Goal: Task Accomplishment & Management: Manage account settings

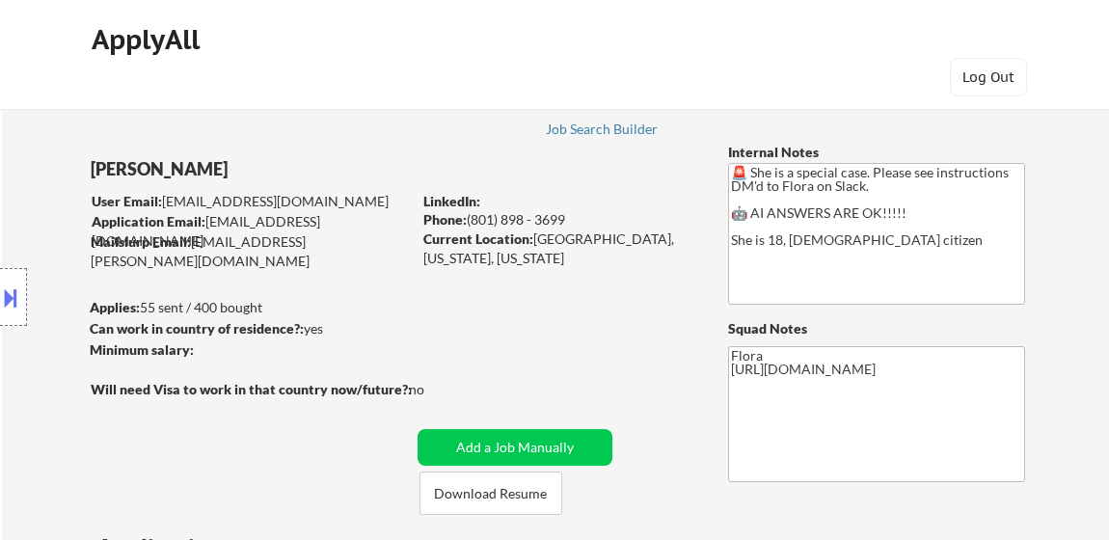
select select ""pending""
select select ""applied""
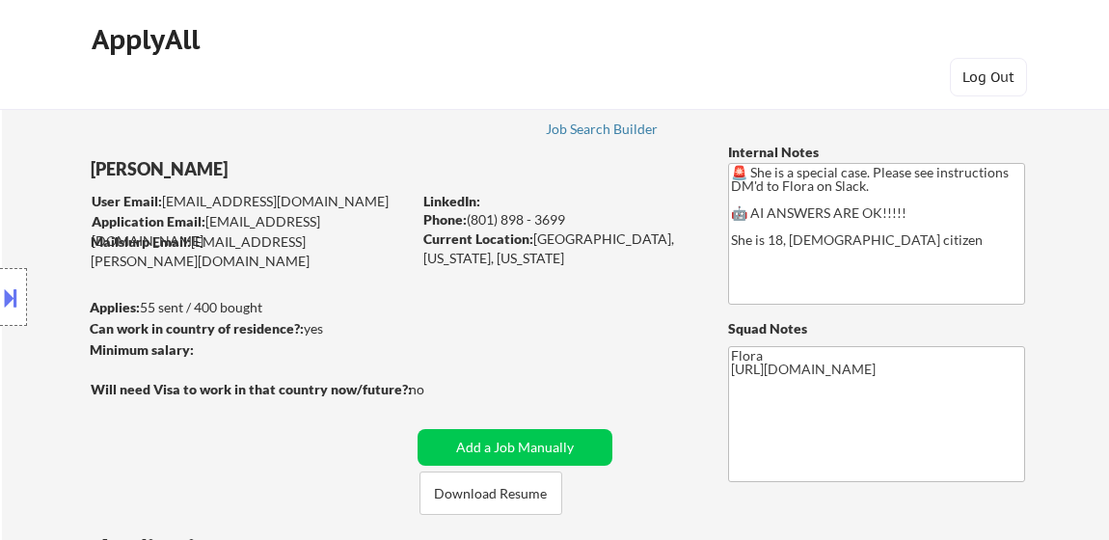
select select ""applied""
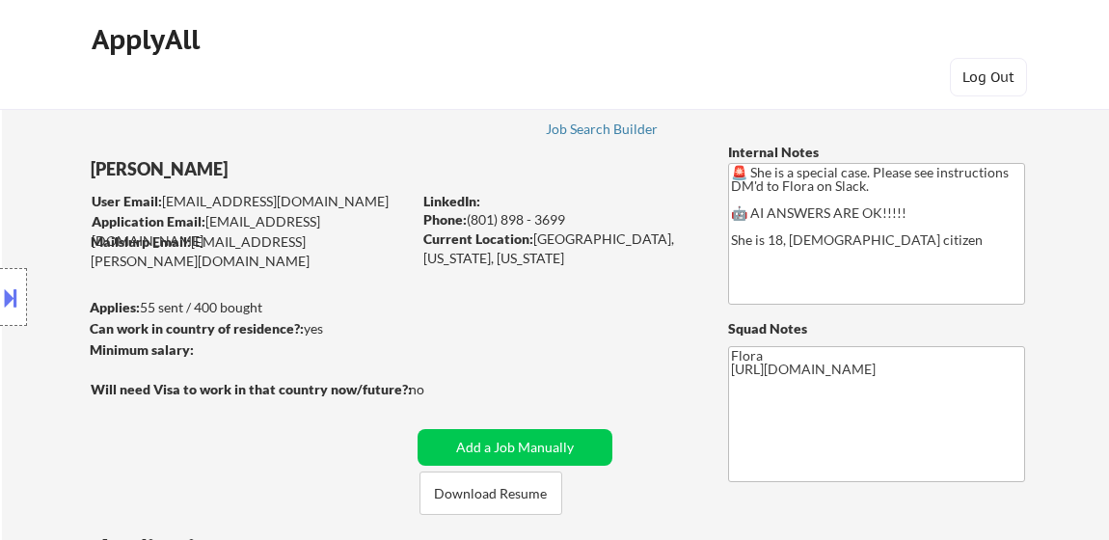
select select ""applied""
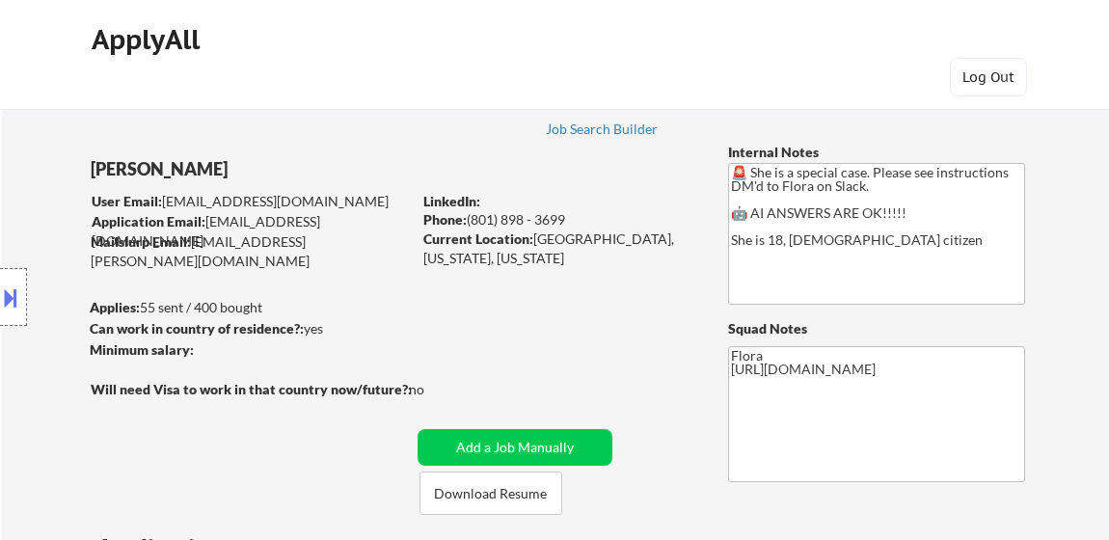
select select ""applied""
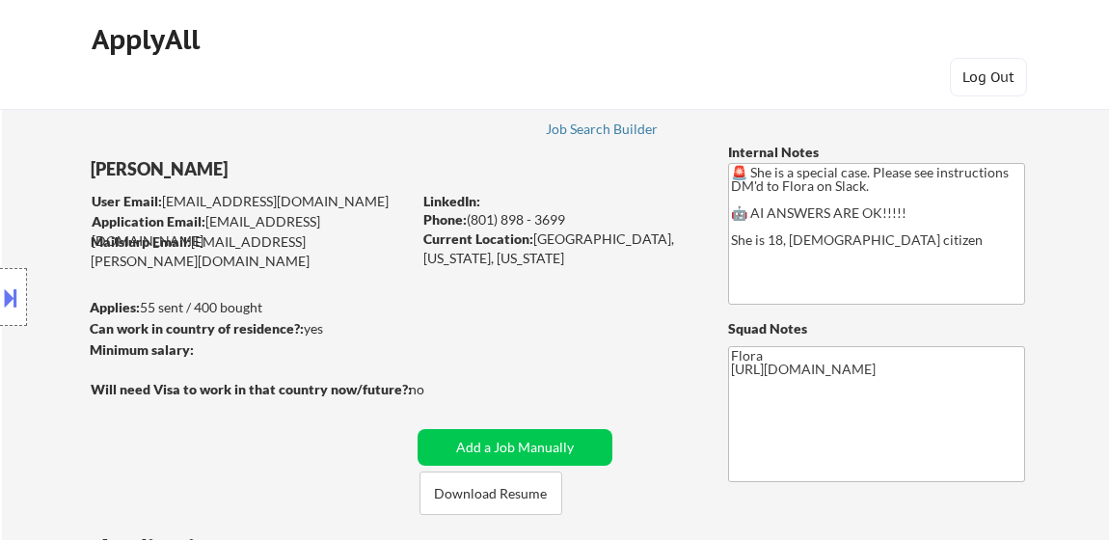
select select ""applied""
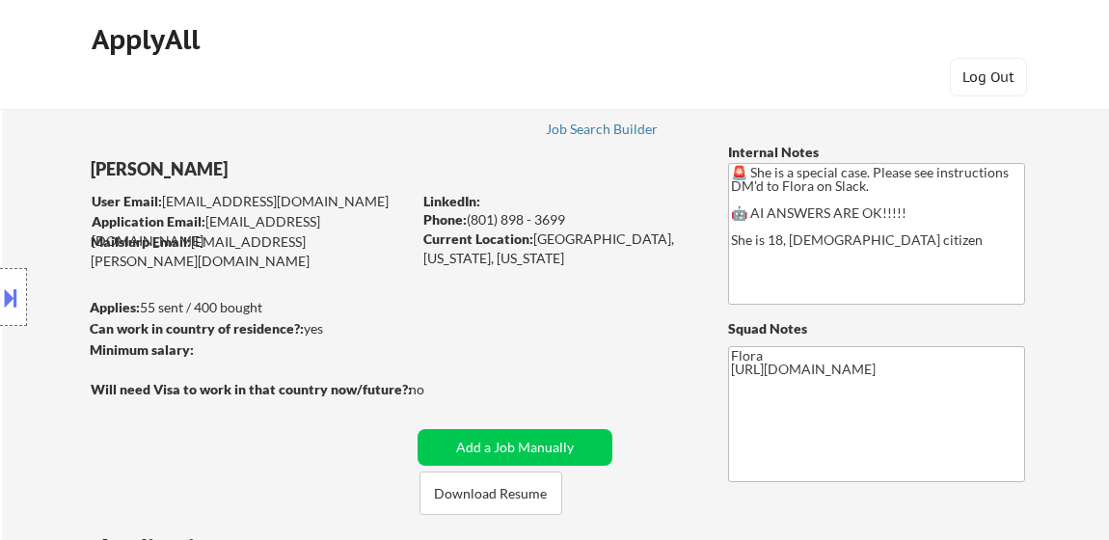
select select ""applied""
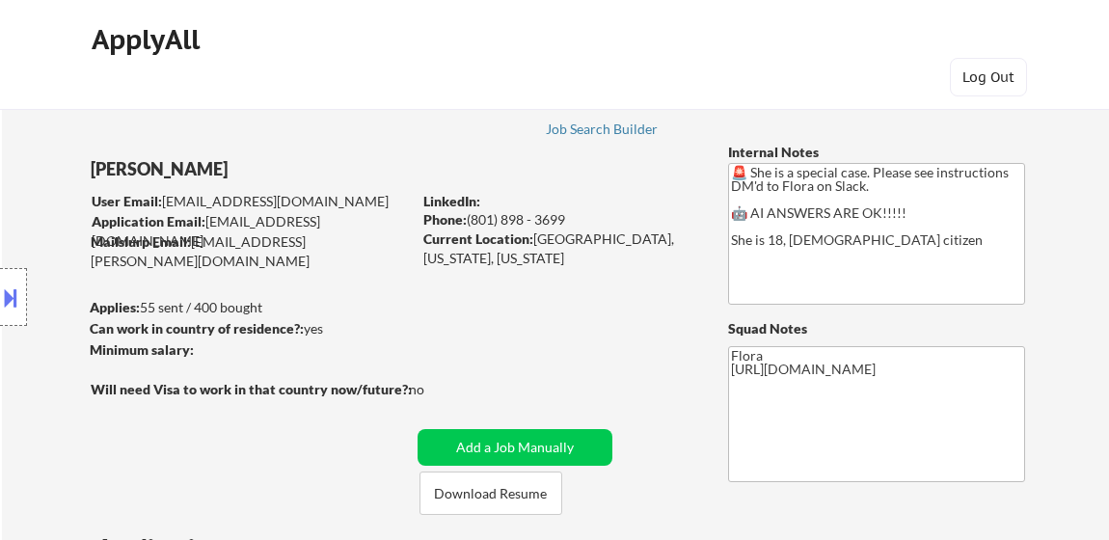
select select ""applied""
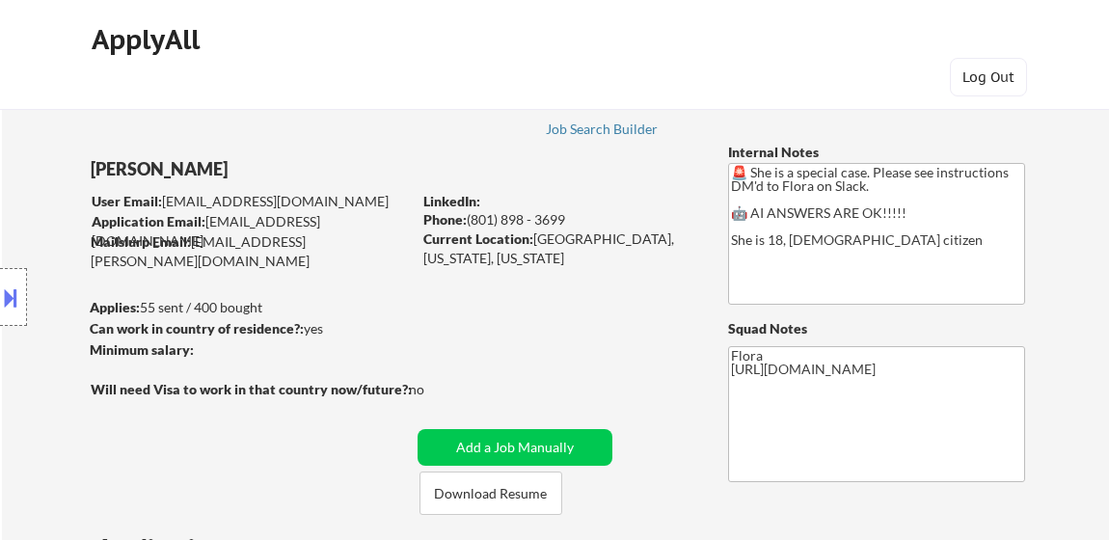
select select ""applied""
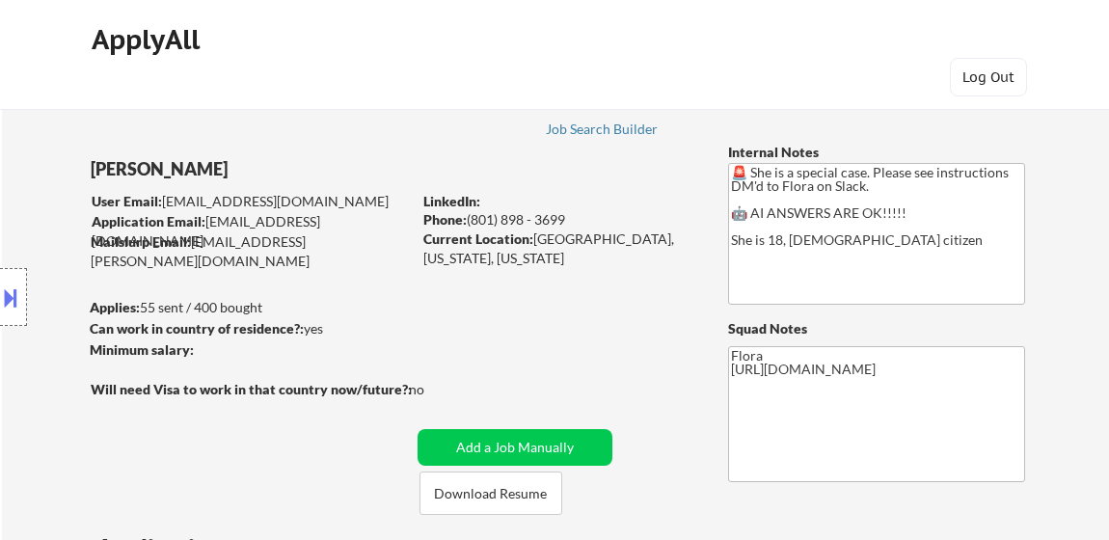
select select ""applied""
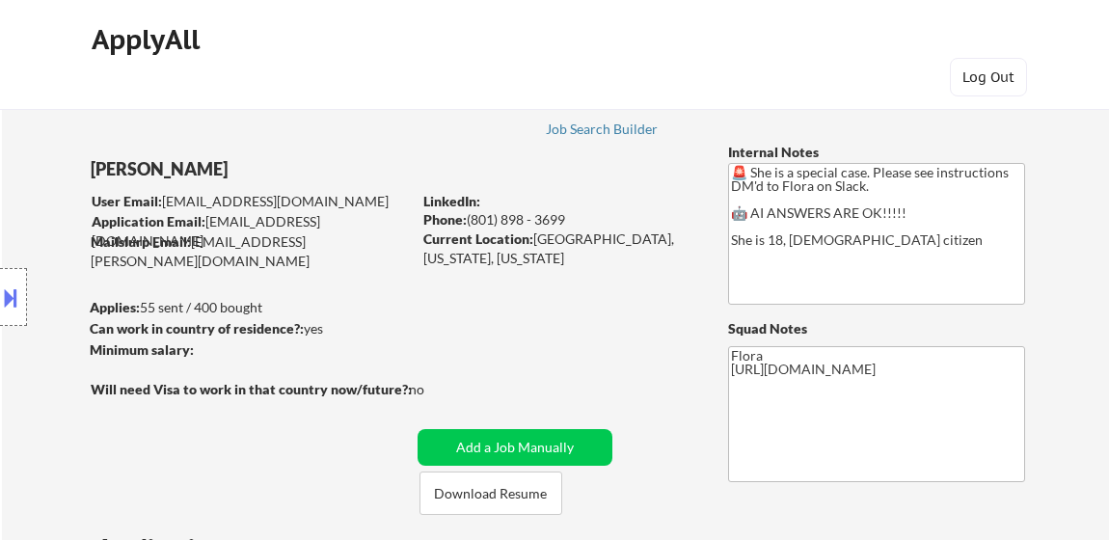
select select ""applied""
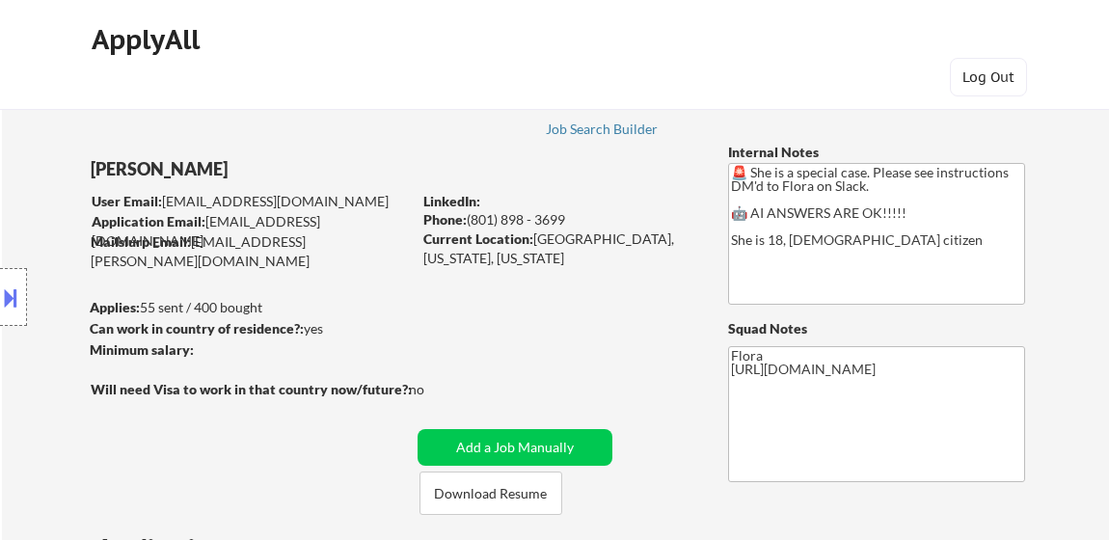
select select ""applied""
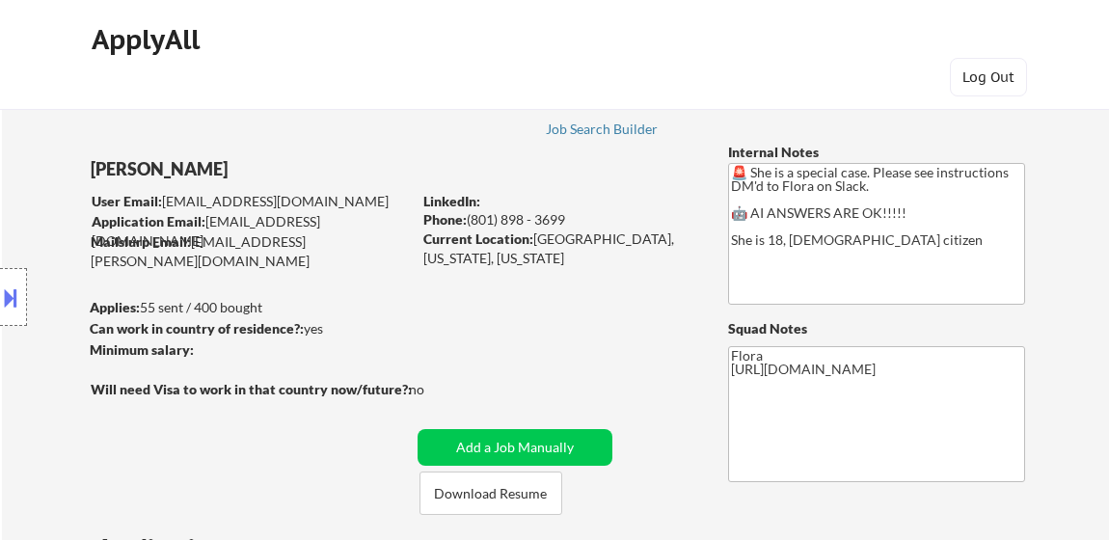
select select ""applied""
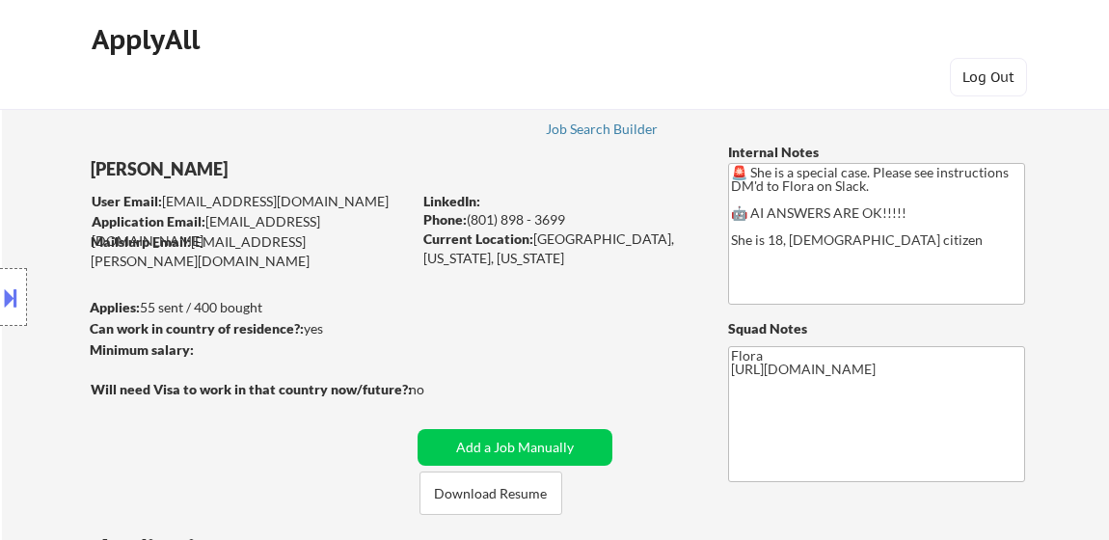
select select ""applied""
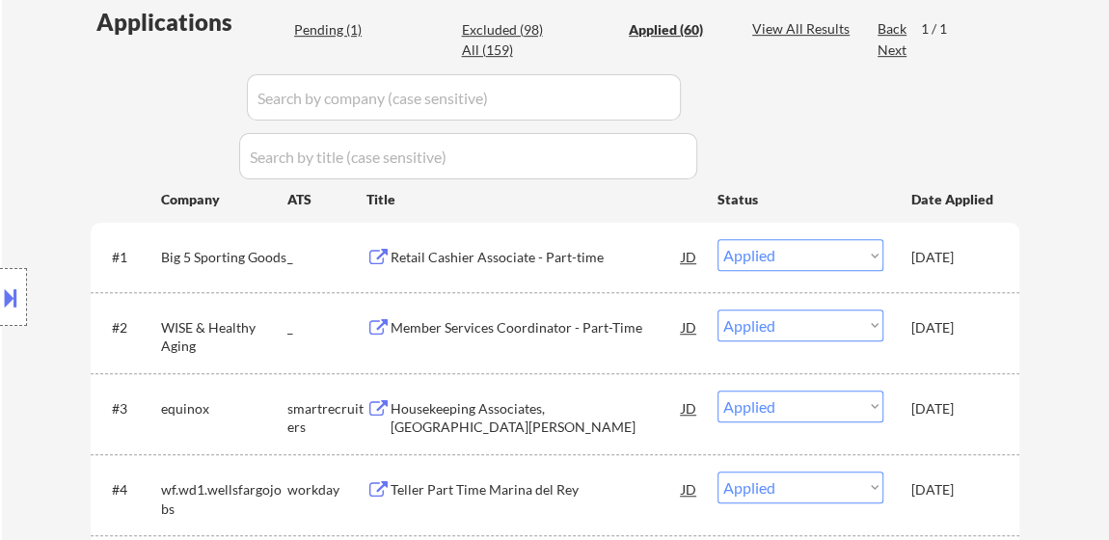
scroll to position [614, 0]
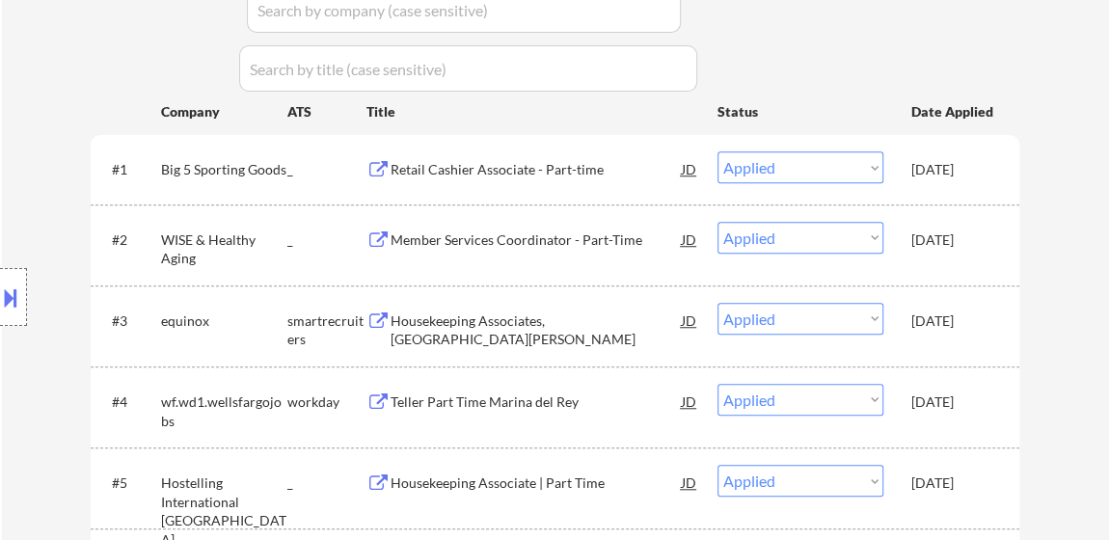
select select ""applied""
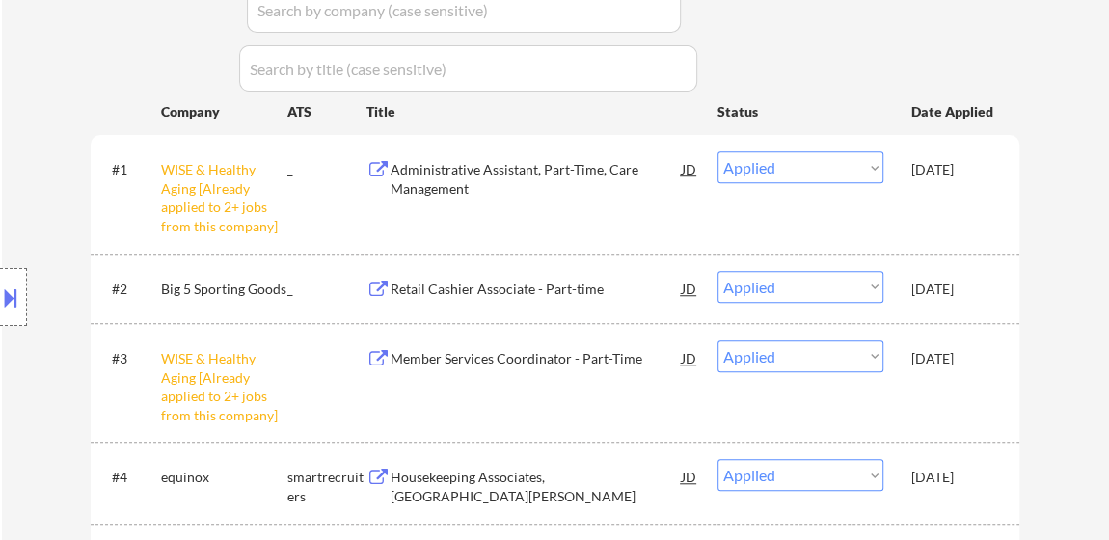
select select ""applied""
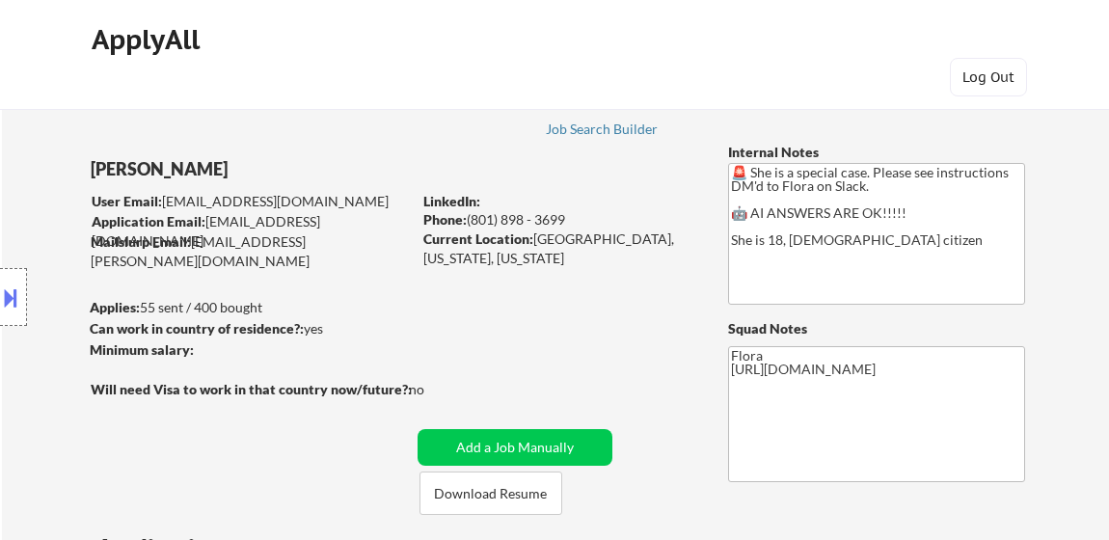
select select ""pending""
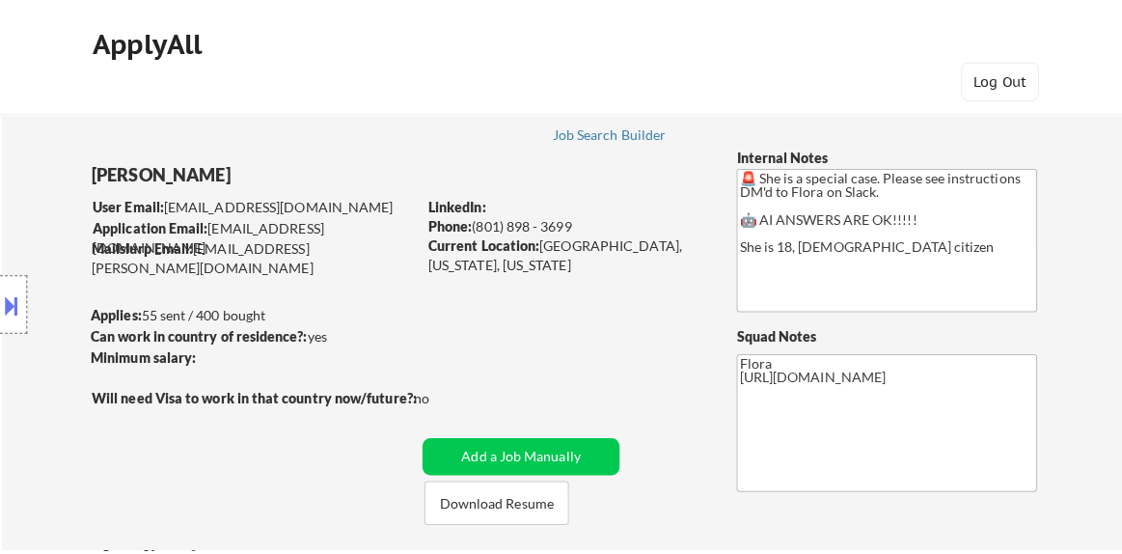
scroll to position [438, 0]
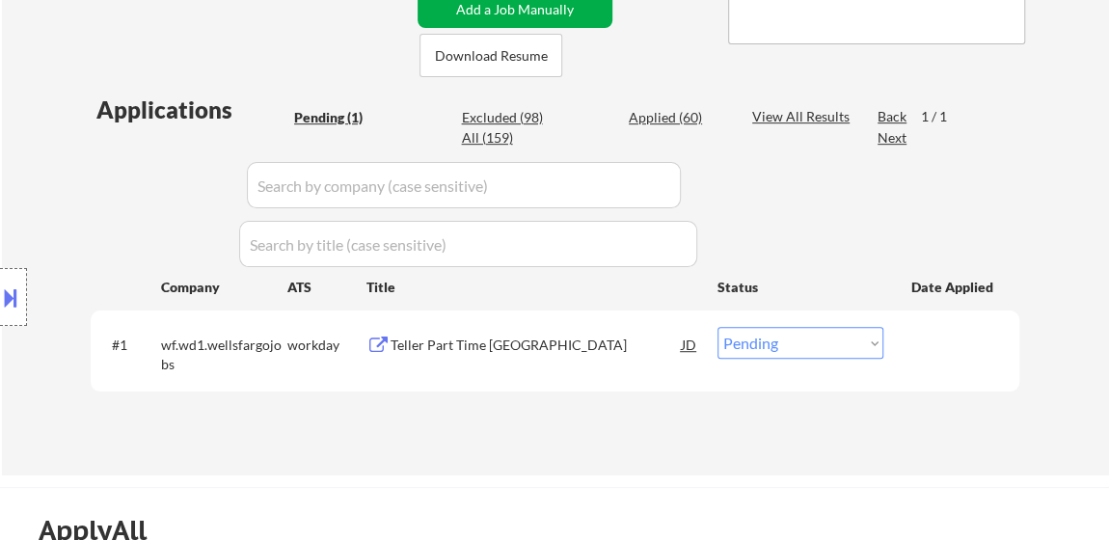
click at [512, 11] on button "Add a Job Manually" at bounding box center [515, 9] width 195 height 37
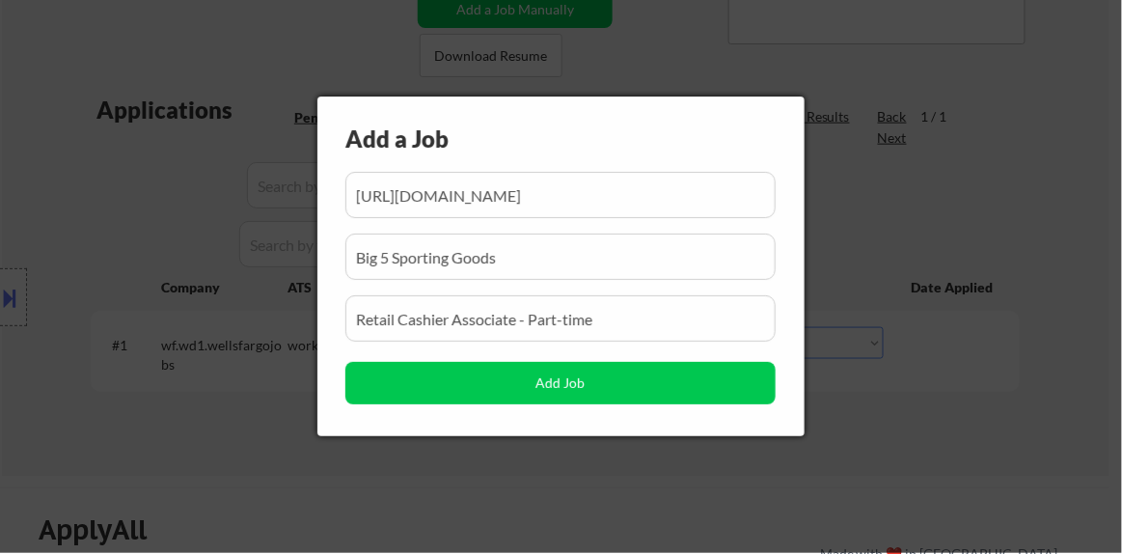
scroll to position [0, 298]
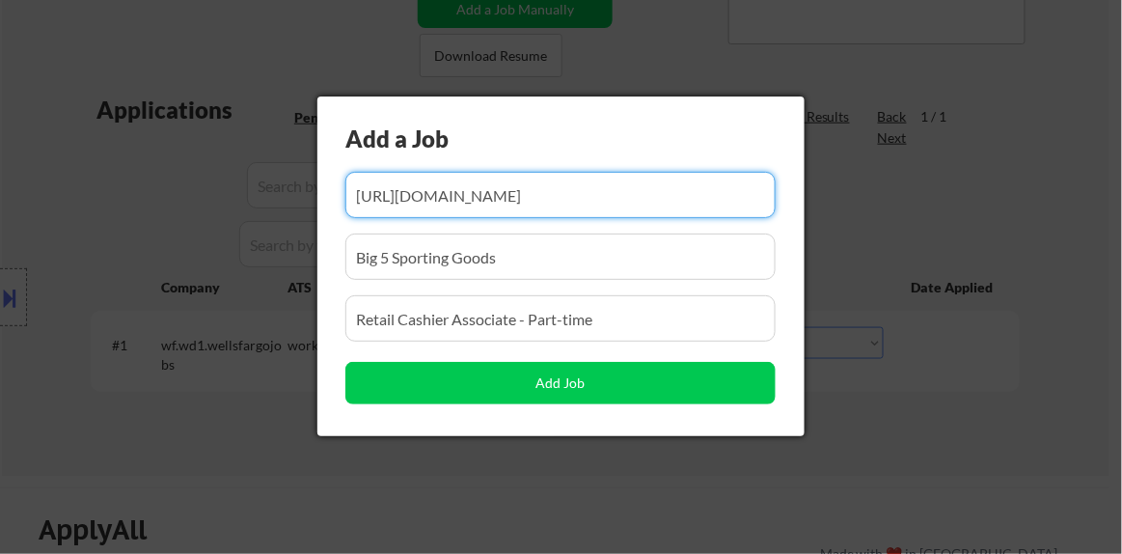
click at [553, 199] on input "input" at bounding box center [560, 195] width 430 height 46
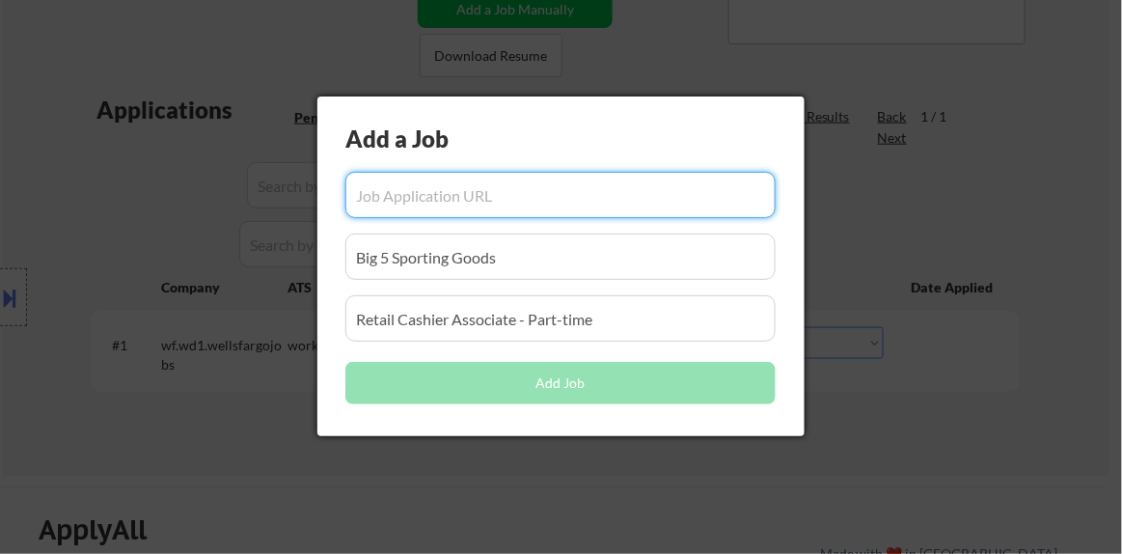
paste input "https://www.indeed.com/viewjob?jk=edcf95a9f579638b&l=Santa+Monica%2C+CA&tk=1j60…"
type input "https://www.indeed.com/viewjob?jk=edcf95a9f579638b&l=Santa+Monica%2C+CA&tk=1j60…"
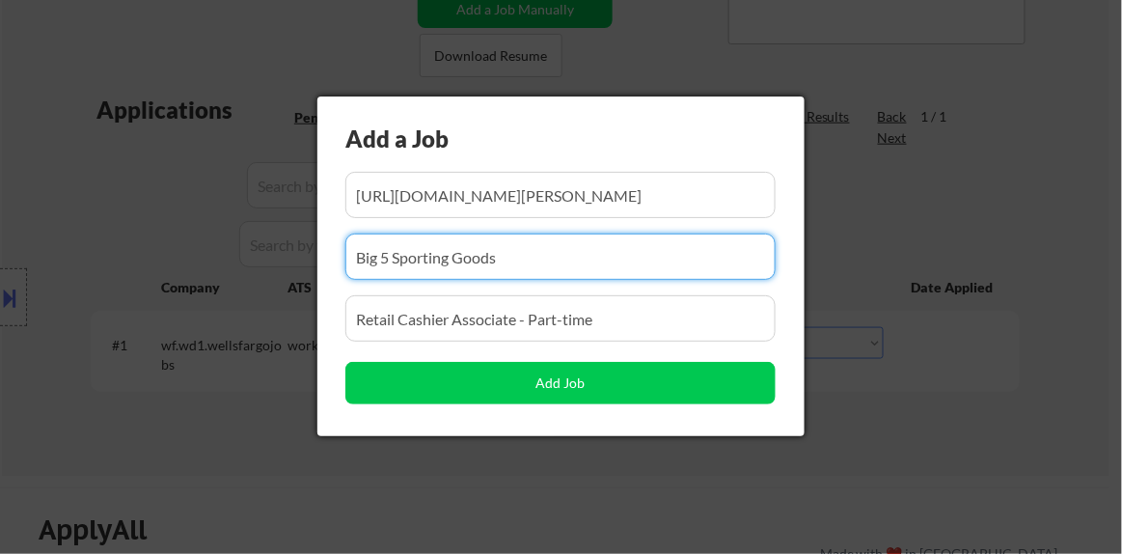
scroll to position [0, 0]
click at [478, 272] on input "input" at bounding box center [560, 256] width 430 height 46
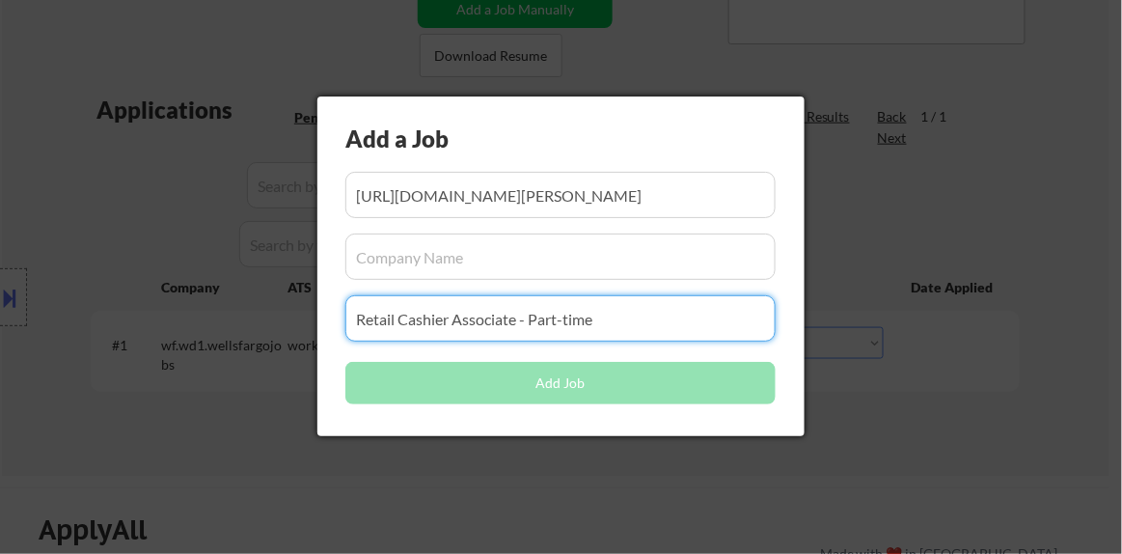
click at [503, 325] on input "input" at bounding box center [560, 318] width 430 height 46
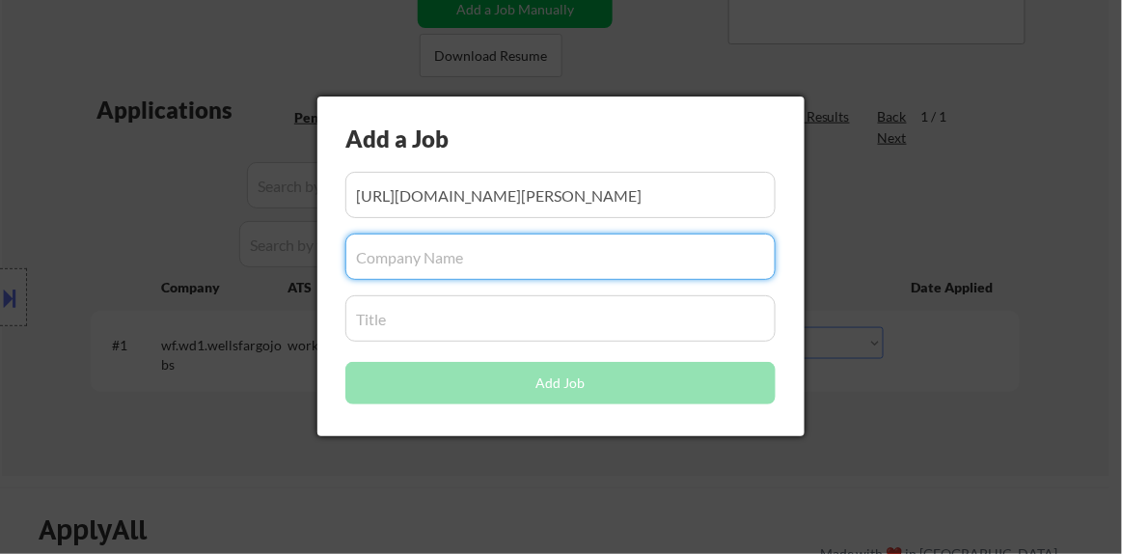
click at [533, 263] on input "input" at bounding box center [560, 256] width 430 height 46
paste input "WISE & Healthy Aging"
type input "WISE & Healthy Aging"
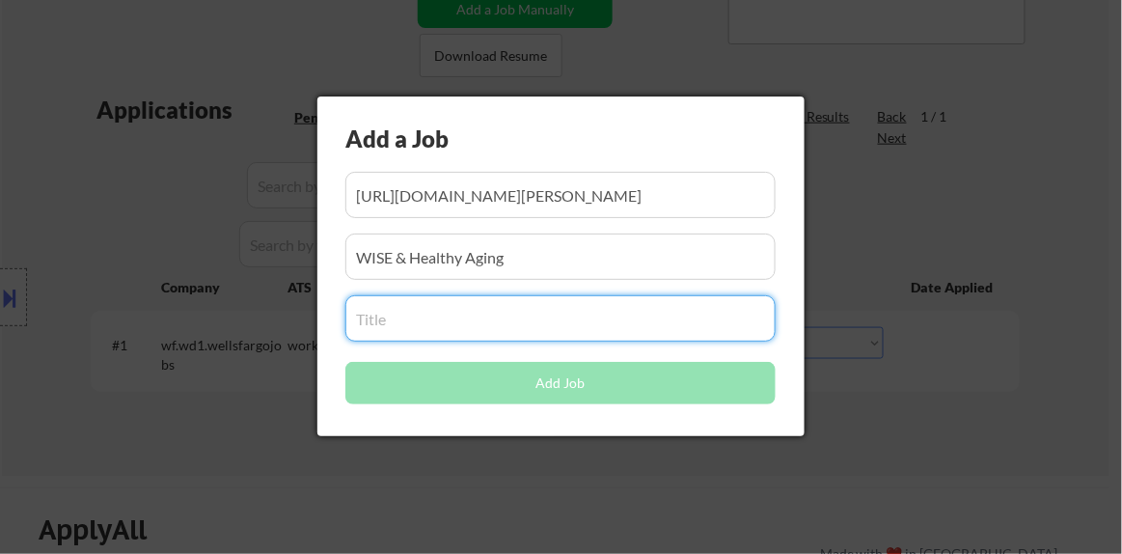
click at [461, 328] on input "input" at bounding box center [560, 318] width 430 height 46
paste input "Administrative Assistant, Part-Time, Care Management"
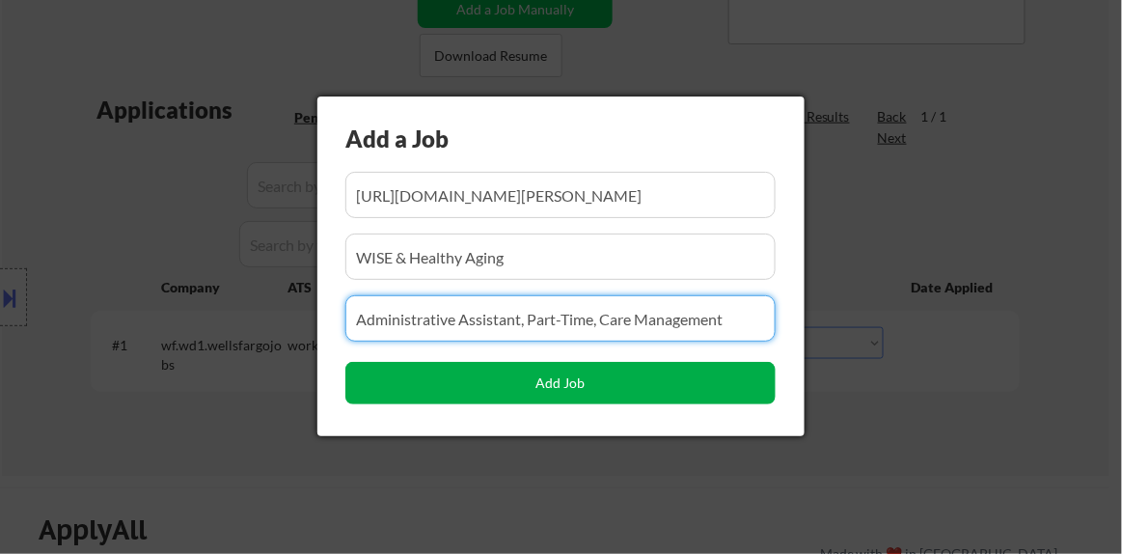
type input "Administrative Assistant, Part-Time, Care Management"
click at [523, 396] on button "Add Job" at bounding box center [560, 383] width 430 height 42
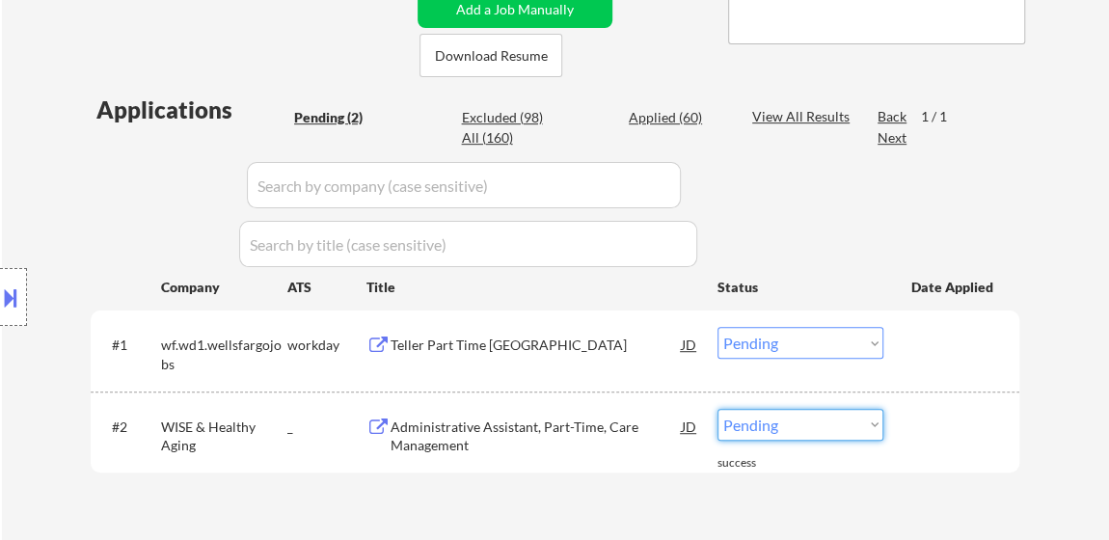
click at [761, 423] on select "Choose an option... Pending Applied Excluded (Questions) Excluded (Expired) Exc…" at bounding box center [801, 425] width 166 height 32
select select ""applied""
click at [718, 409] on select "Choose an option... Pending Applied Excluded (Questions) Excluded (Expired) Exc…" at bounding box center [801, 425] width 166 height 32
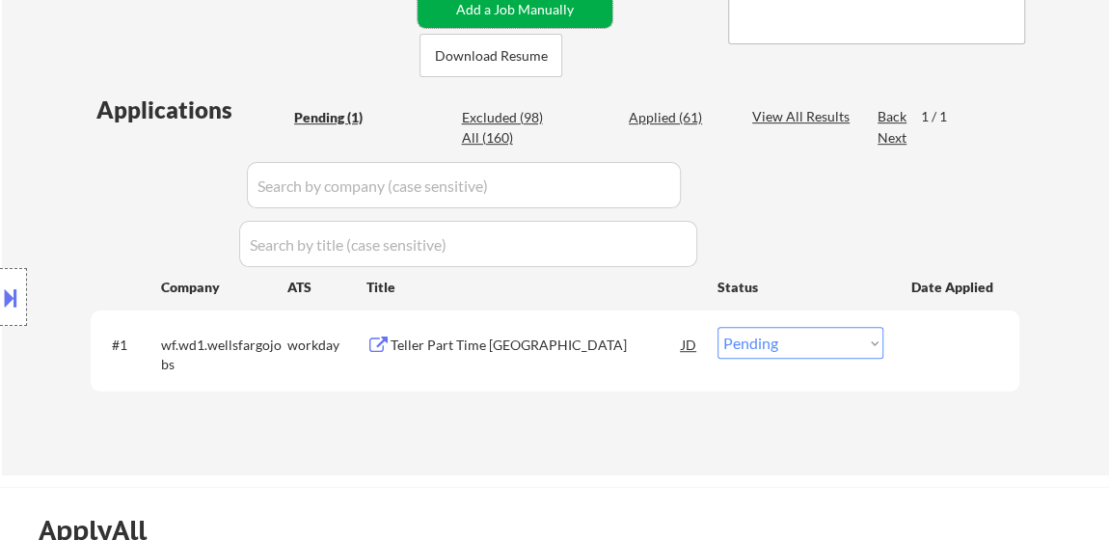
drag, startPoint x: 539, startPoint y: 13, endPoint x: 560, endPoint y: 55, distance: 47.0
click at [539, 12] on button "Add a Job Manually" at bounding box center [515, 9] width 195 height 37
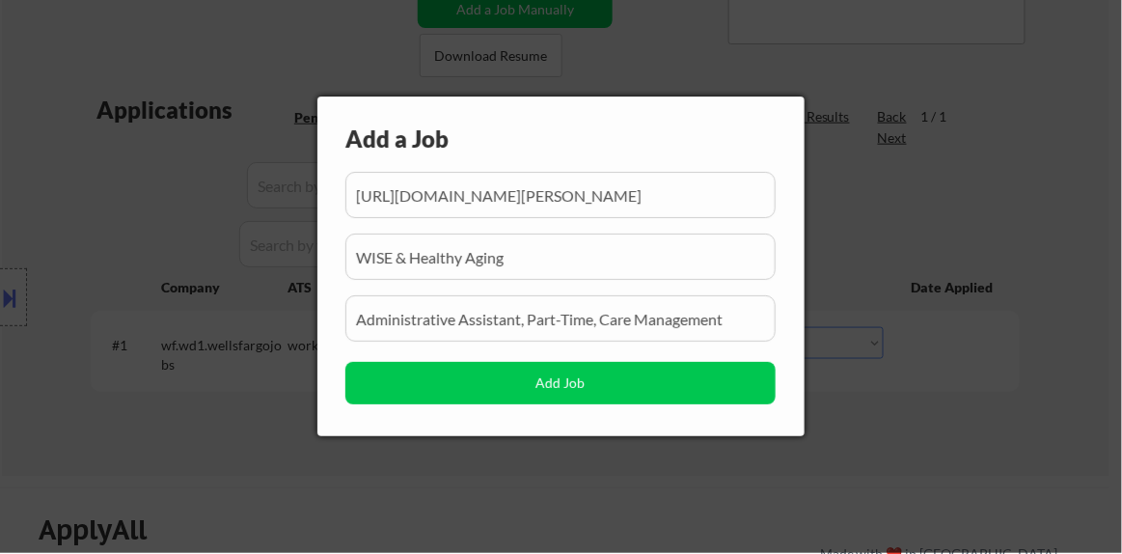
scroll to position [0, 7439]
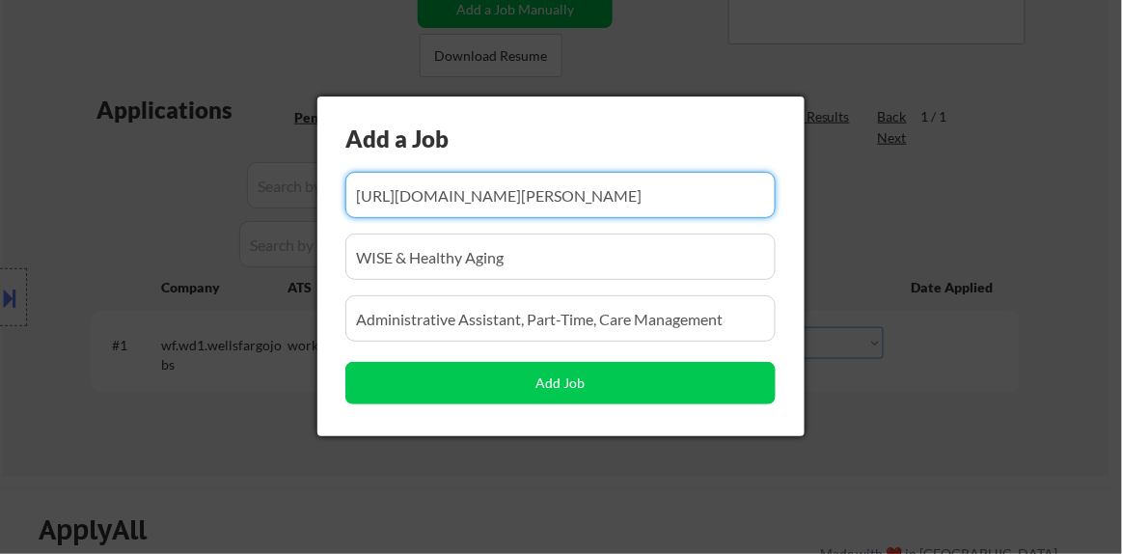
click at [608, 189] on input "input" at bounding box center [560, 195] width 430 height 46
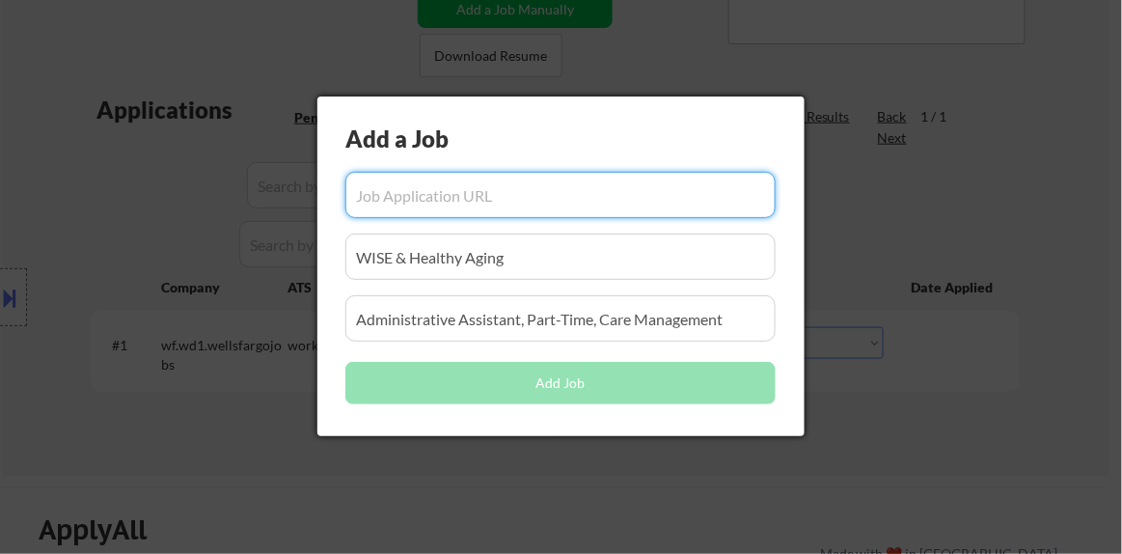
scroll to position [0, 0]
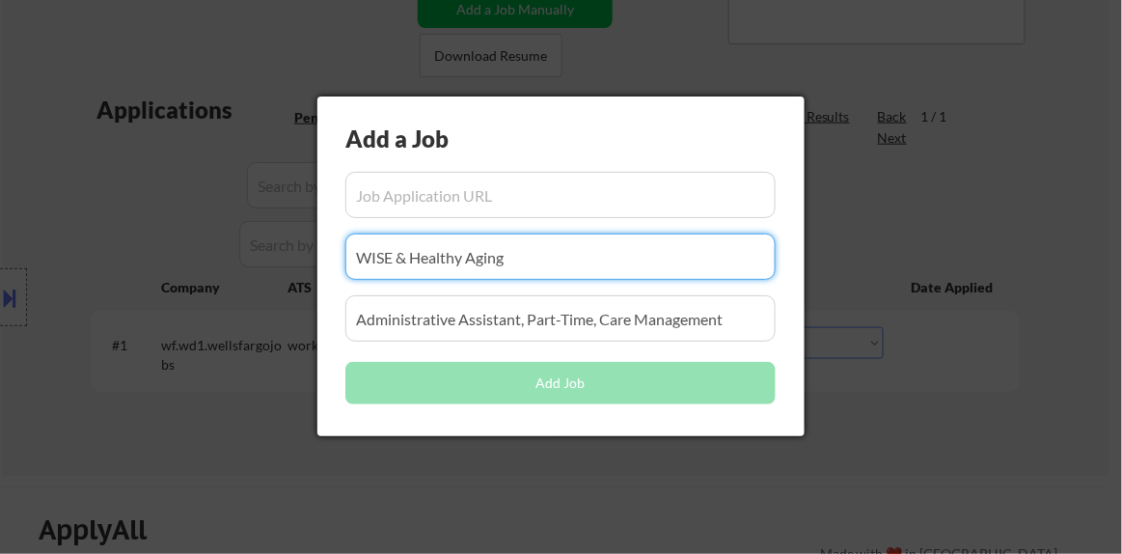
click at [588, 273] on input "input" at bounding box center [560, 256] width 430 height 46
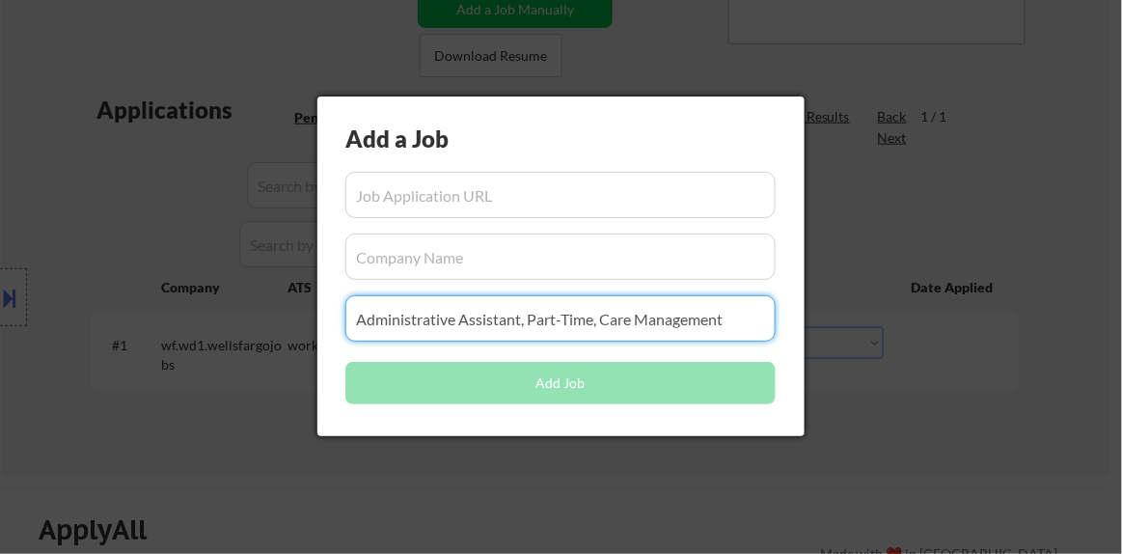
click at [600, 325] on input "input" at bounding box center [560, 318] width 430 height 46
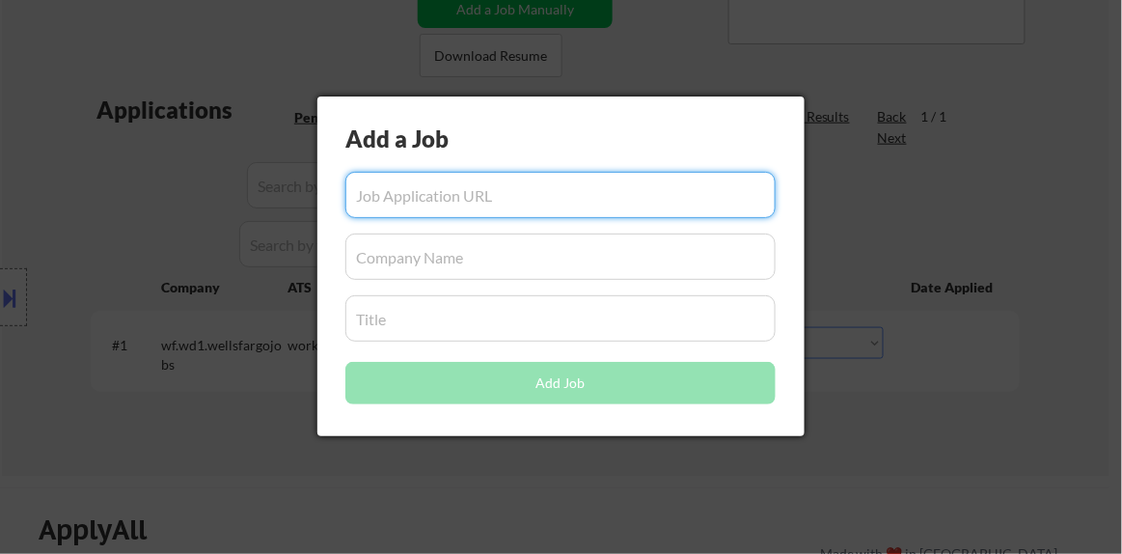
click at [531, 196] on input "input" at bounding box center [560, 195] width 430 height 46
paste input "https://www.indeed.com/viewjob?jk=0203026deb811b03&tk=1j60d5h4sgbl08a0&from=ser…"
type input "https://www.indeed.com/viewjob?jk=0203026deb811b03&tk=1j60d5h4sgbl08a0&from=ser…"
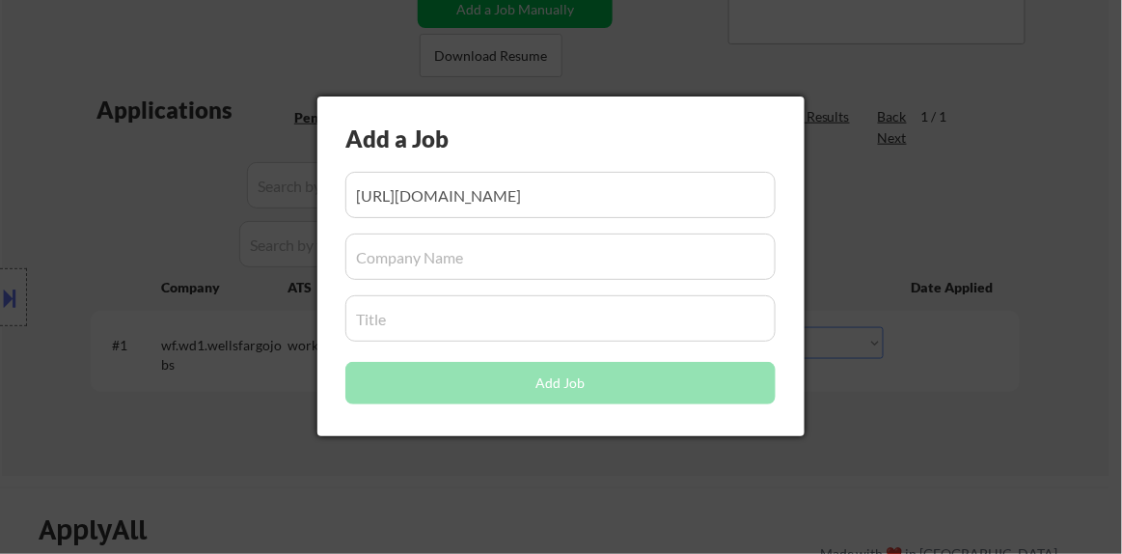
scroll to position [0, 0]
click at [518, 261] on input "input" at bounding box center [560, 256] width 430 height 46
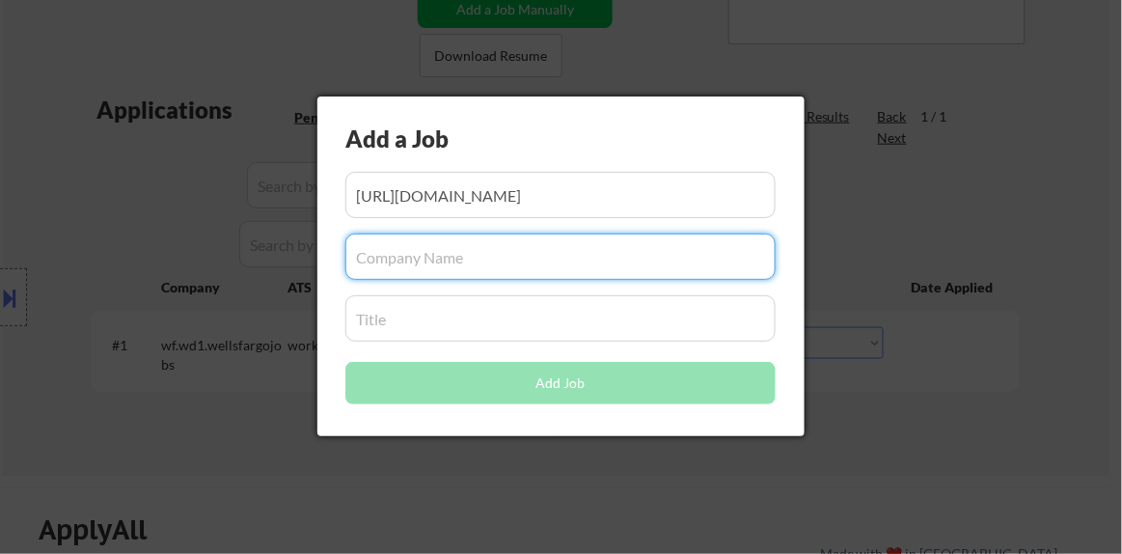
paste input "Public Storage"
type input "Public Storage"
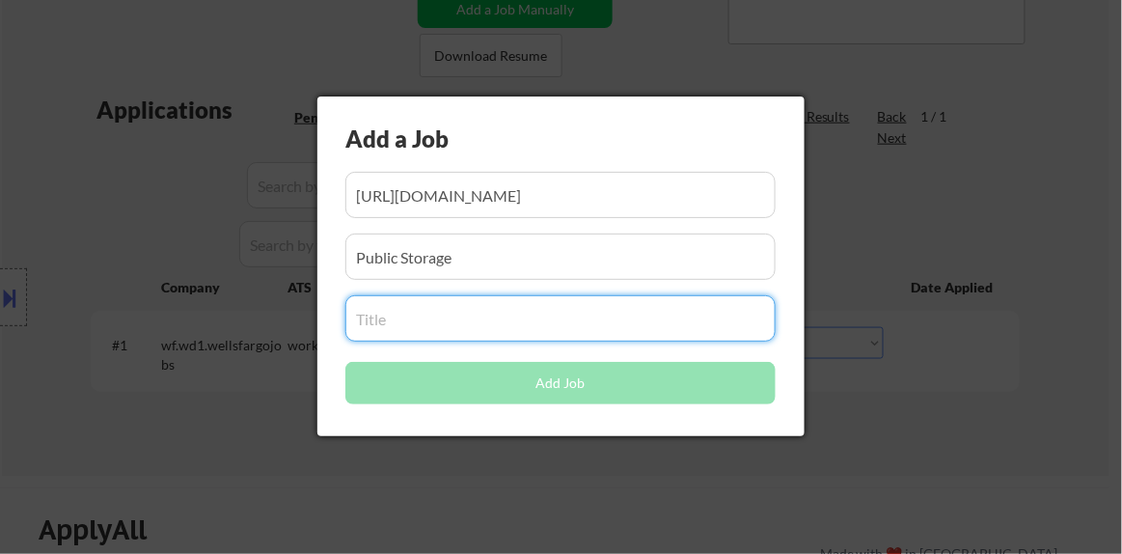
click at [539, 319] on input "input" at bounding box center [560, 318] width 430 height 46
paste input "Customer Service - Self Storage Manager"
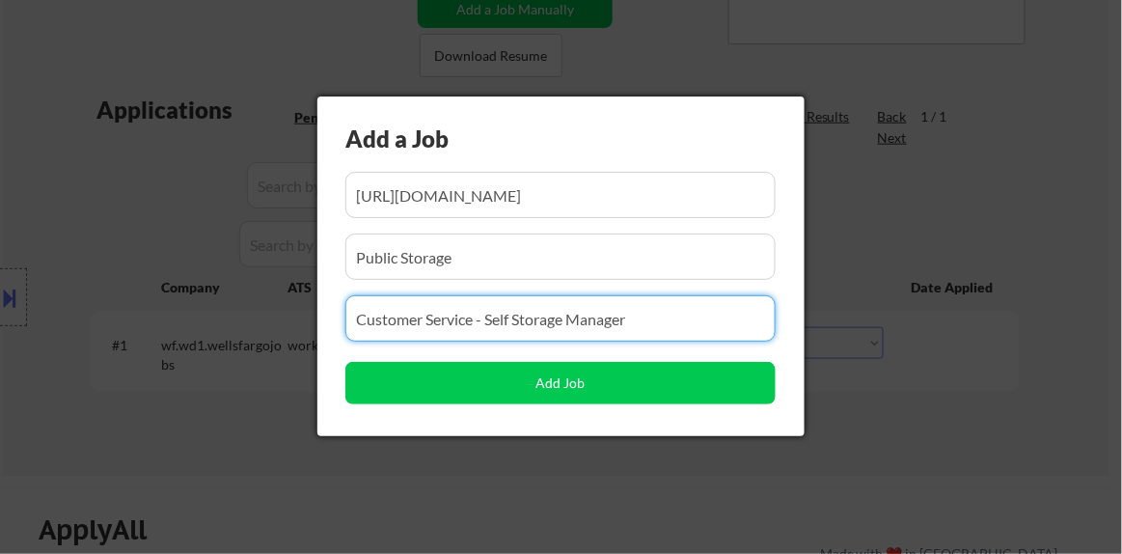
type input "Customer Service - Self Storage Manager"
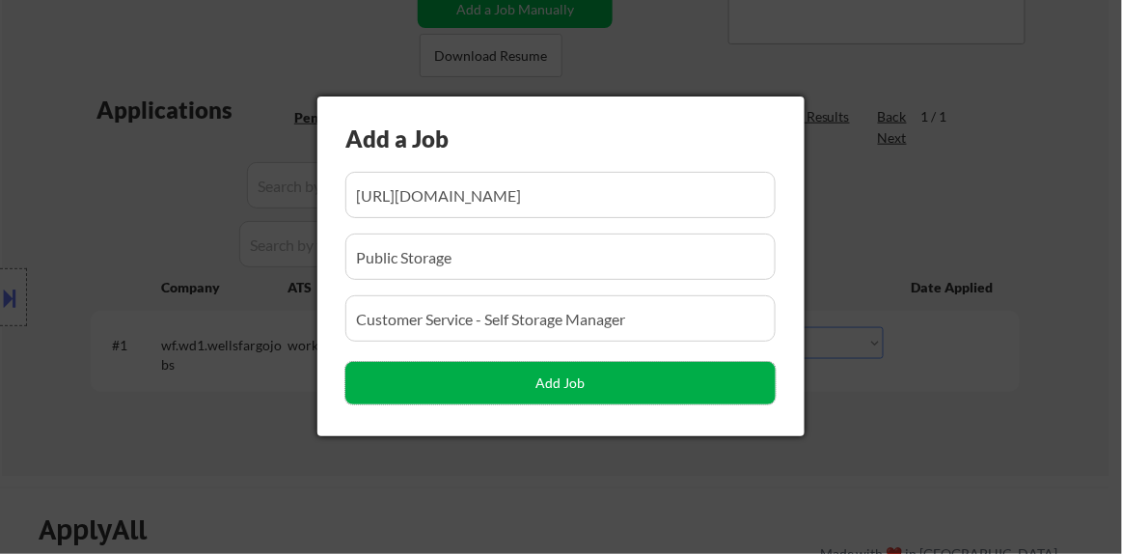
click at [582, 388] on button "Add Job" at bounding box center [560, 383] width 430 height 42
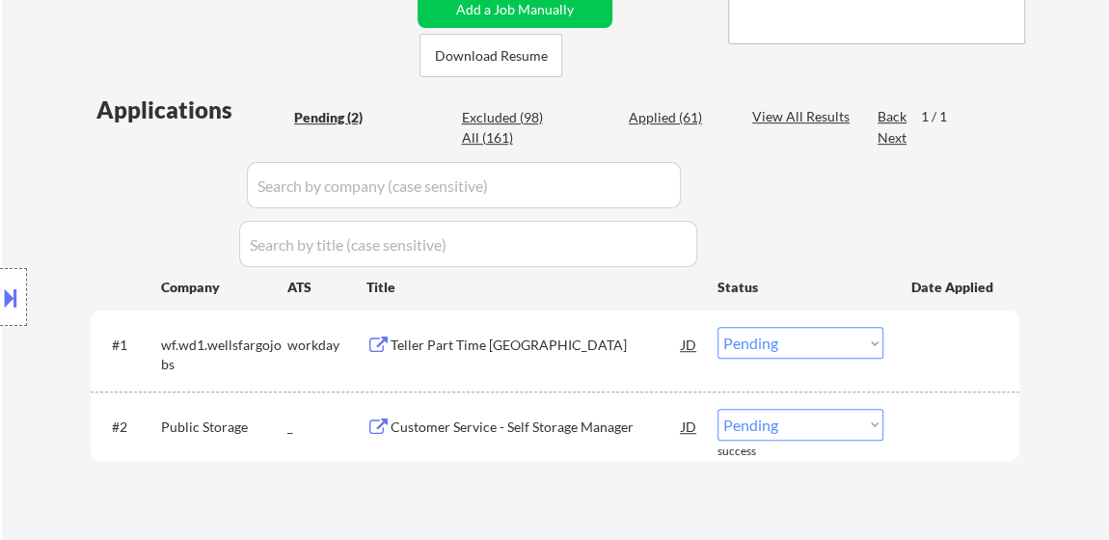
click at [806, 427] on select "Choose an option... Pending Applied Excluded (Questions) Excluded (Expired) Exc…" at bounding box center [801, 425] width 166 height 32
select select ""applied""
click at [718, 409] on select "Choose an option... Pending Applied Excluded (Questions) Excluded (Expired) Exc…" at bounding box center [801, 425] width 166 height 32
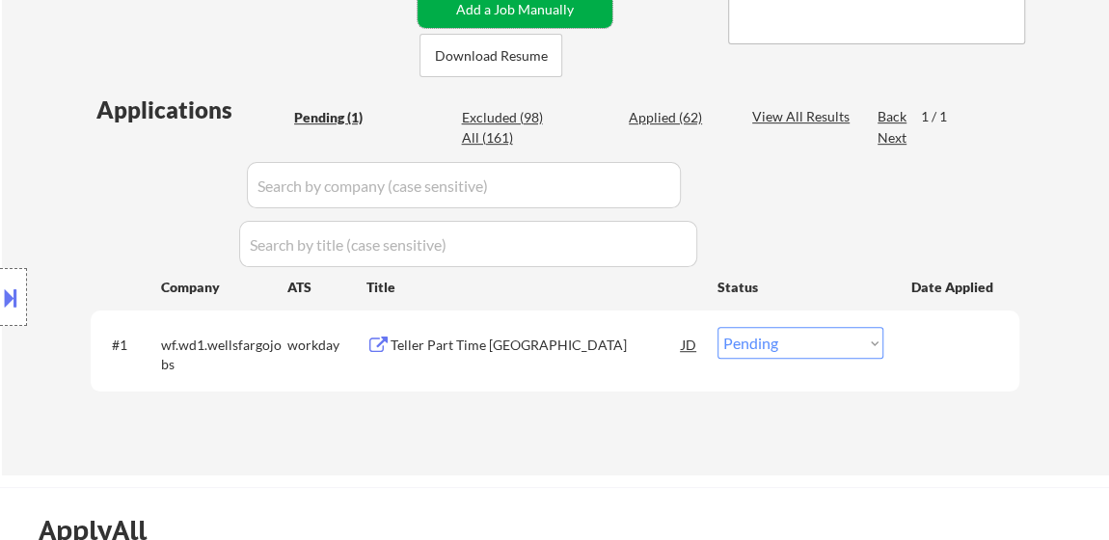
click at [507, 14] on button "Add a Job Manually" at bounding box center [515, 9] width 195 height 37
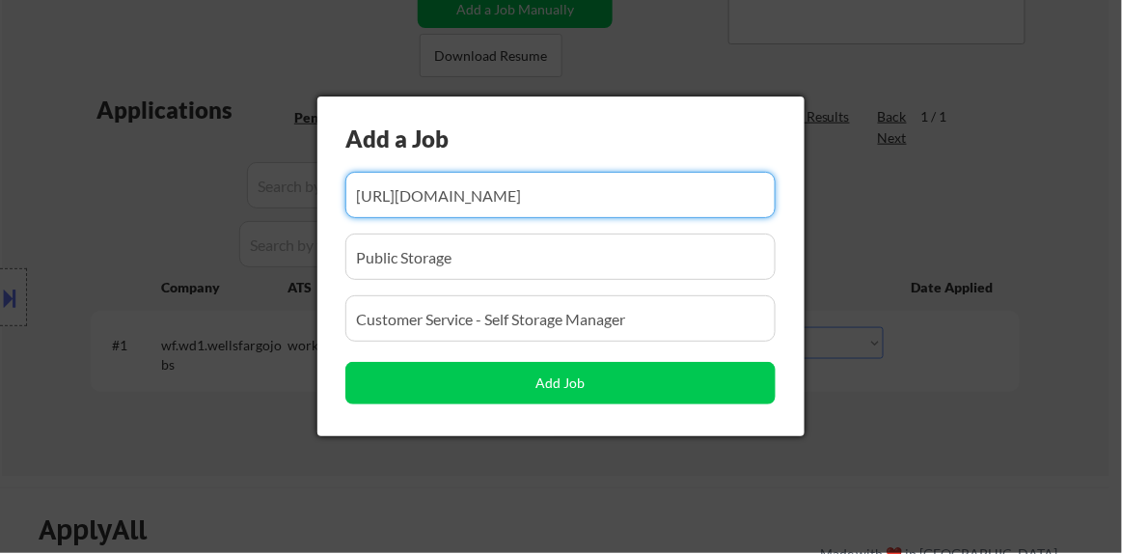
scroll to position [0, 273]
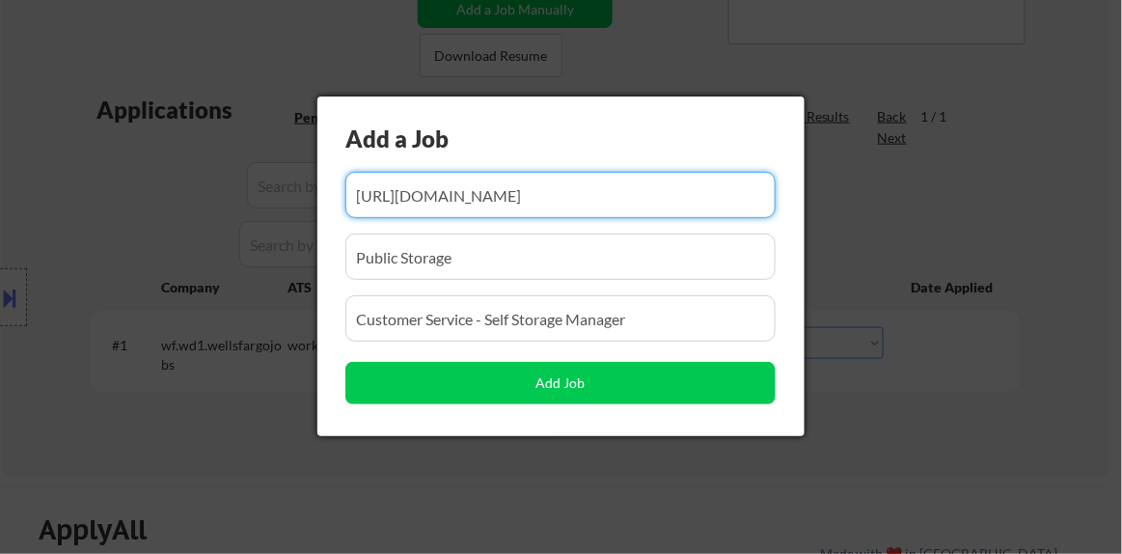
click at [468, 195] on input "input" at bounding box center [560, 195] width 430 height 46
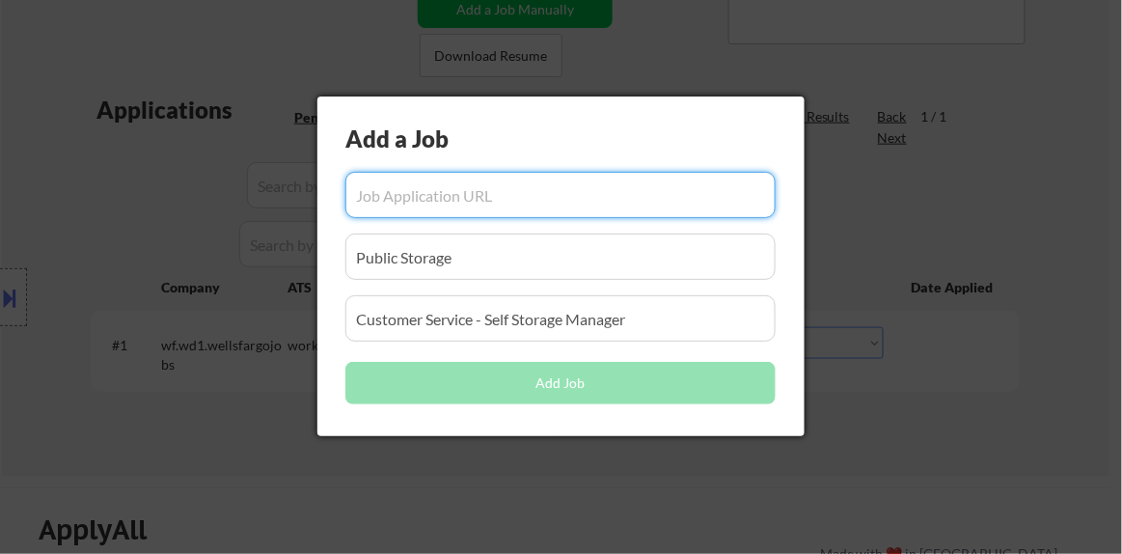
paste input "https://www.indeed.com/viewjob?jk=a6059caeb03c3d8d&tk=1j60d5h4sgbl08a0&from=ser…"
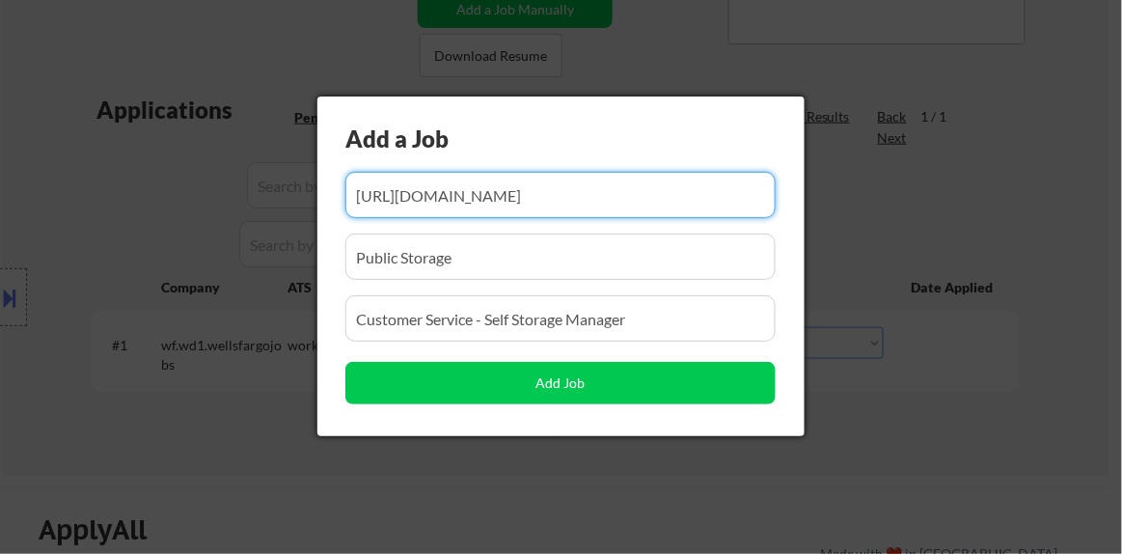
type input "https://www.indeed.com/viewjob?jk=a6059caeb03c3d8d&tk=1j60d5h4sgbl08a0&from=ser…"
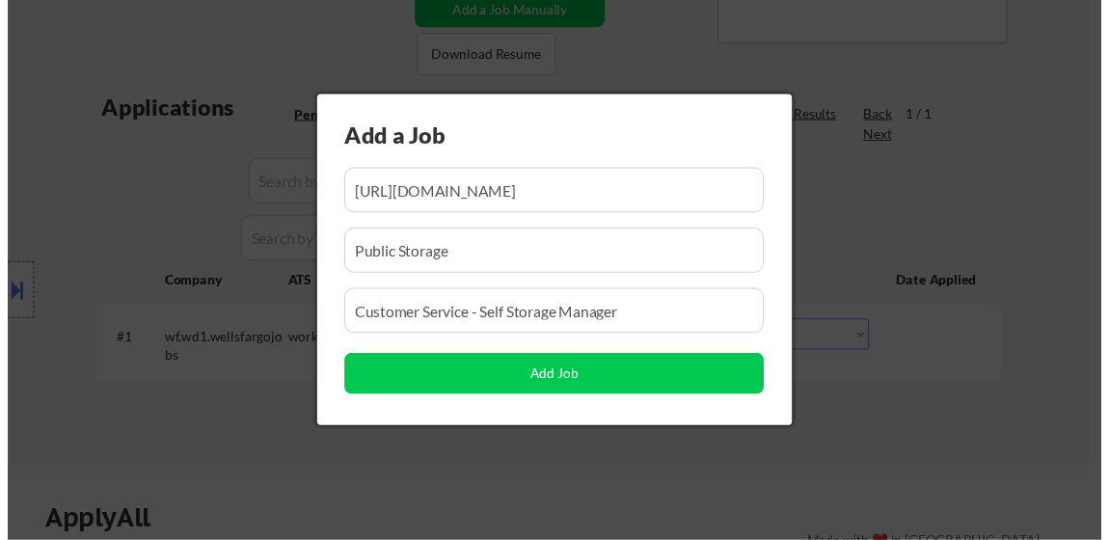
scroll to position [0, 0]
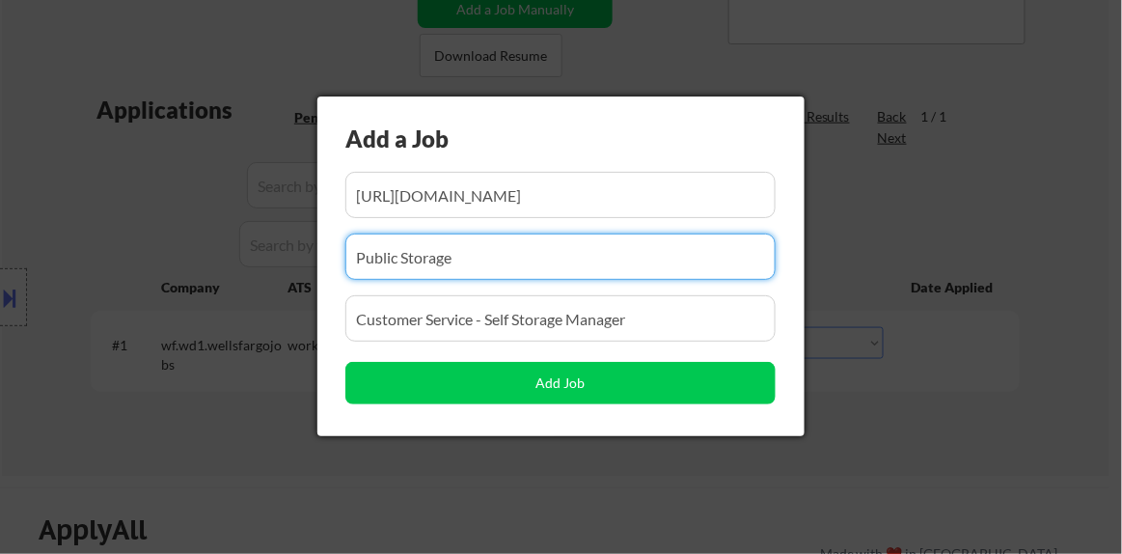
drag, startPoint x: 466, startPoint y: 267, endPoint x: 322, endPoint y: 305, distance: 148.6
click at [322, 305] on div "Add a Job Add Job" at bounding box center [560, 266] width 487 height 340
paste input "Burke Williams"
type input "Burke Williams"
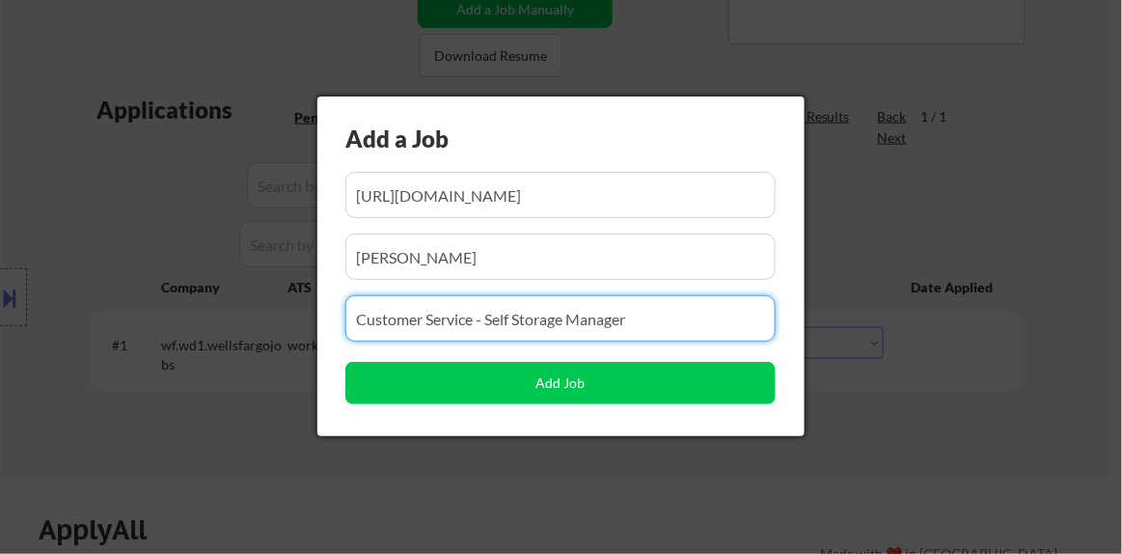
drag, startPoint x: 652, startPoint y: 324, endPoint x: 307, endPoint y: 344, distance: 346.0
paste input "Front Desk"
type input "Front Desk"
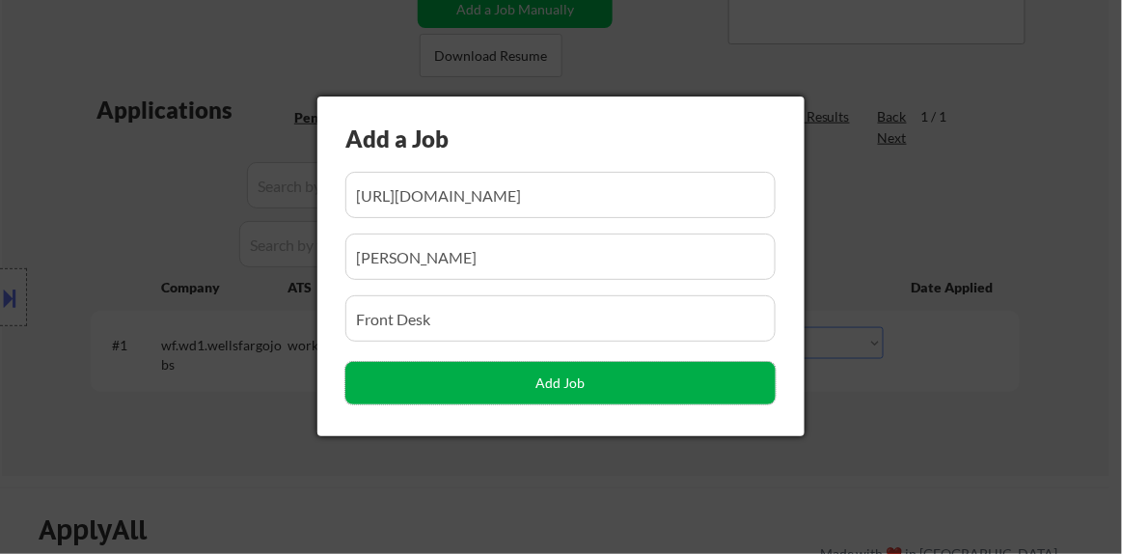
click at [600, 393] on button "Add Job" at bounding box center [560, 383] width 430 height 42
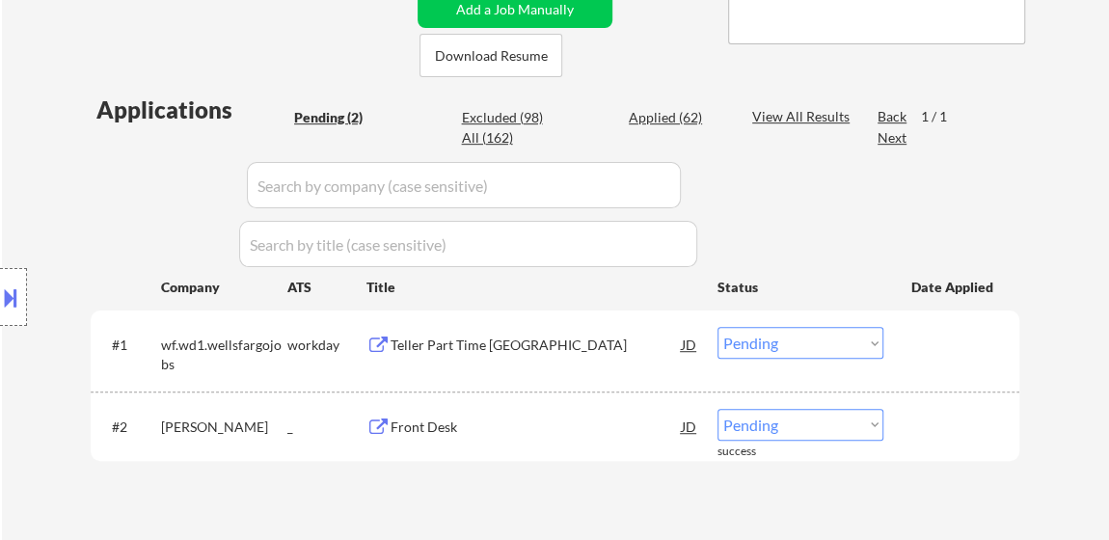
click at [766, 426] on select "Choose an option... Pending Applied Excluded (Questions) Excluded (Expired) Exc…" at bounding box center [801, 425] width 166 height 32
select select ""applied""
click at [718, 409] on select "Choose an option... Pending Applied Excluded (Questions) Excluded (Expired) Exc…" at bounding box center [801, 425] width 166 height 32
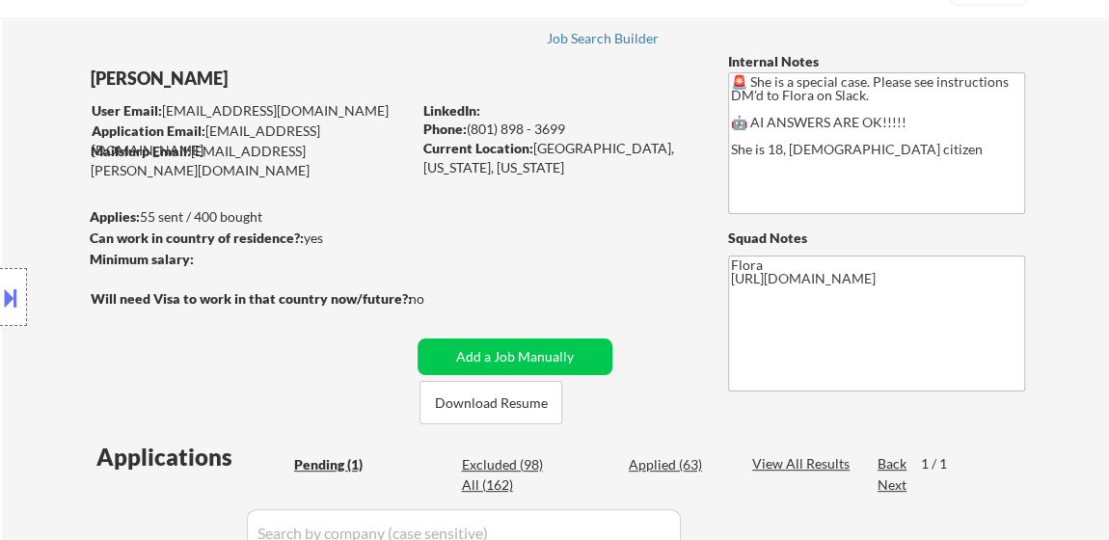
scroll to position [87, 0]
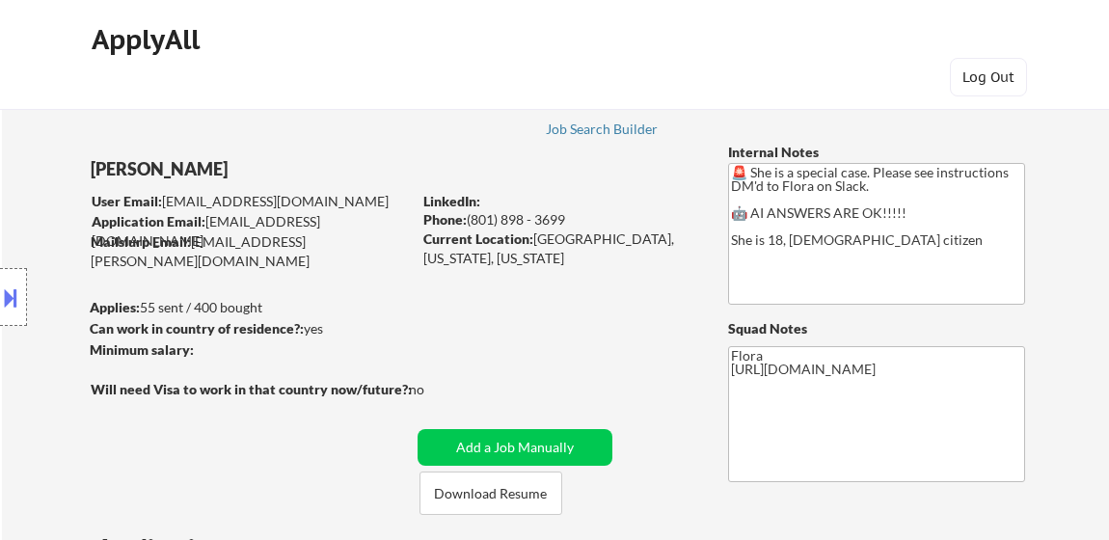
select select ""applied""
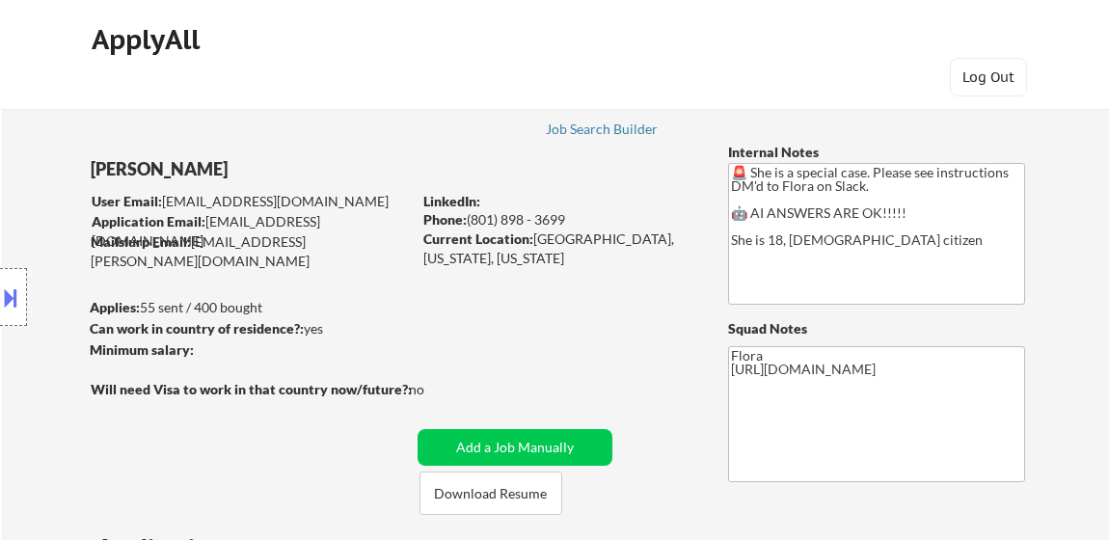
select select ""applied""
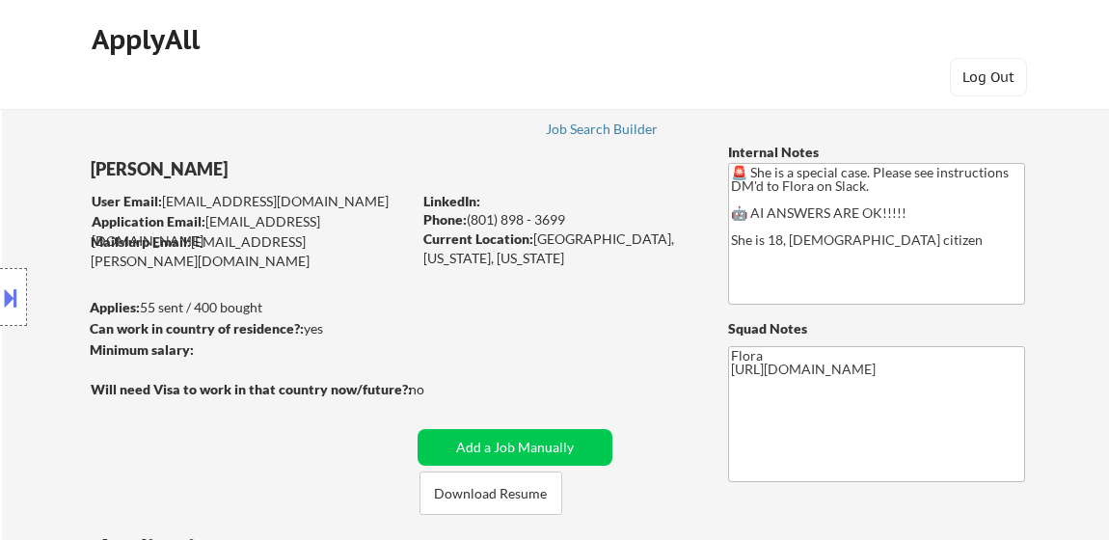
select select ""applied""
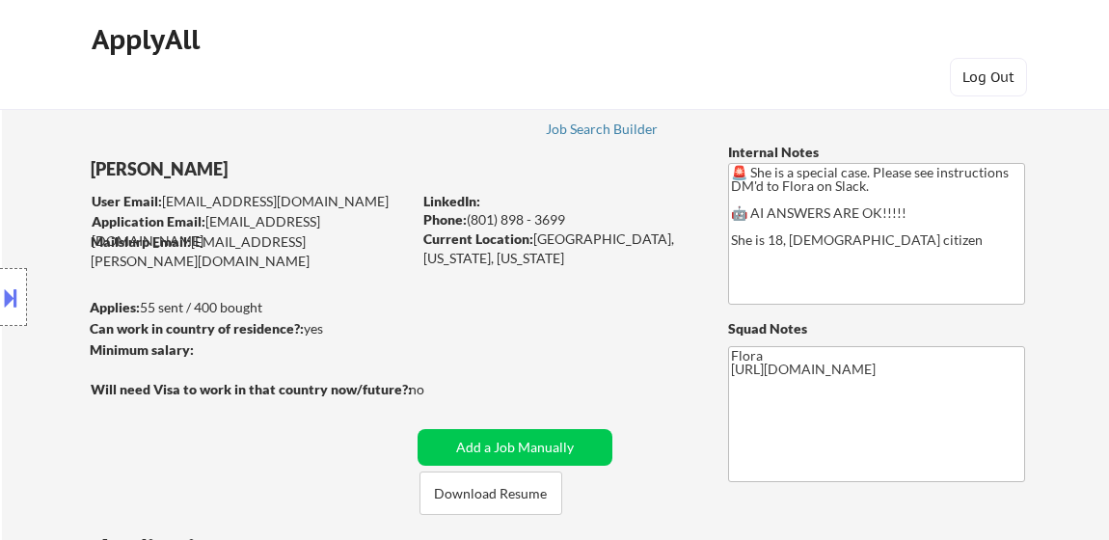
select select ""applied""
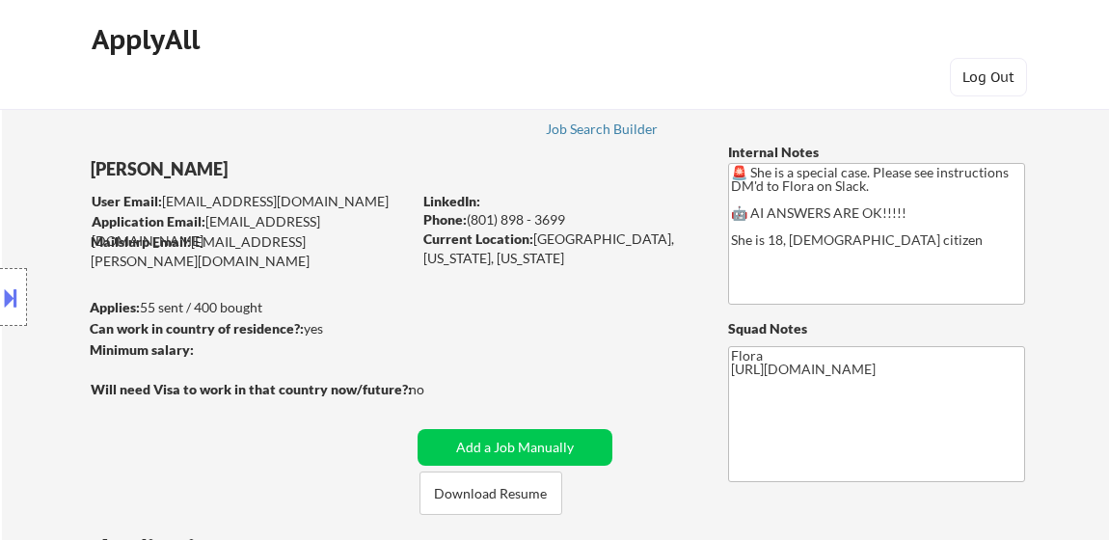
select select ""applied""
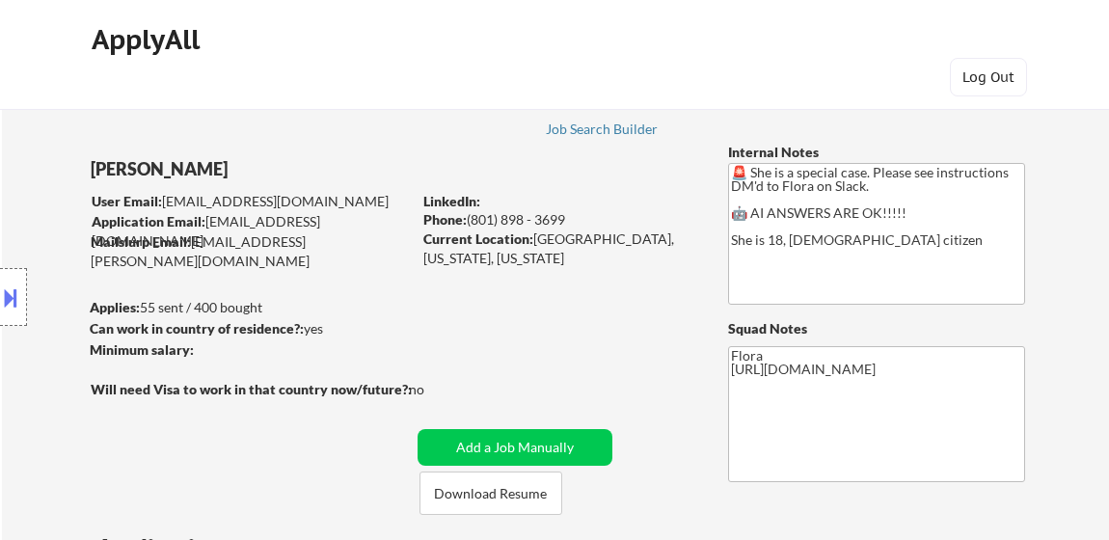
select select ""applied""
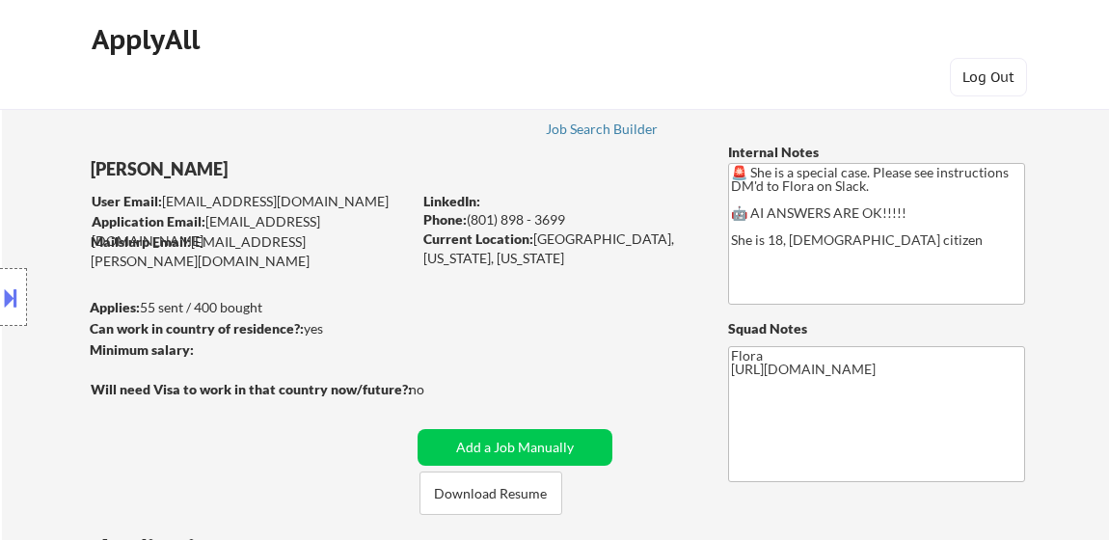
select select ""applied""
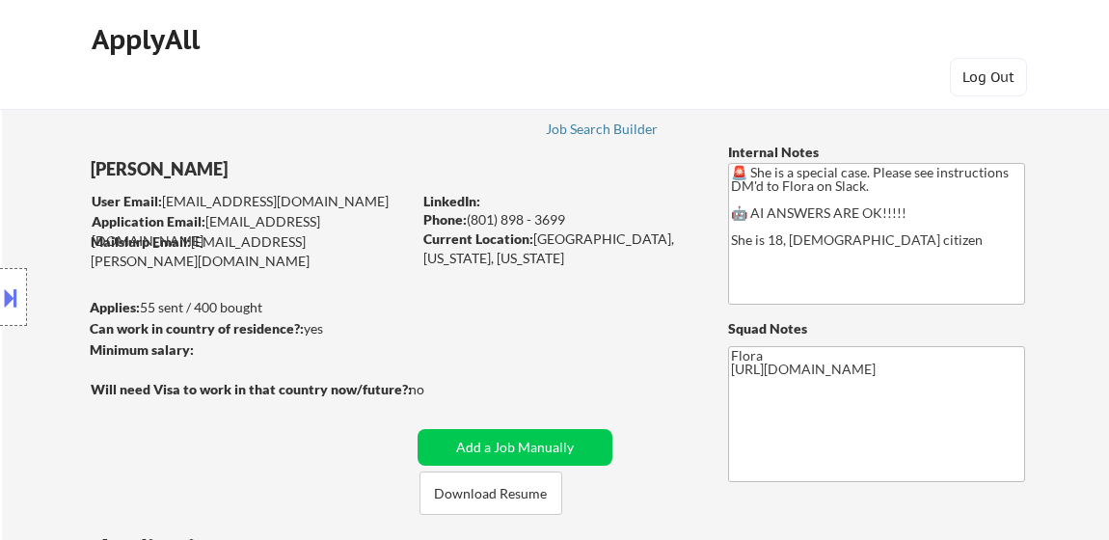
select select ""applied""
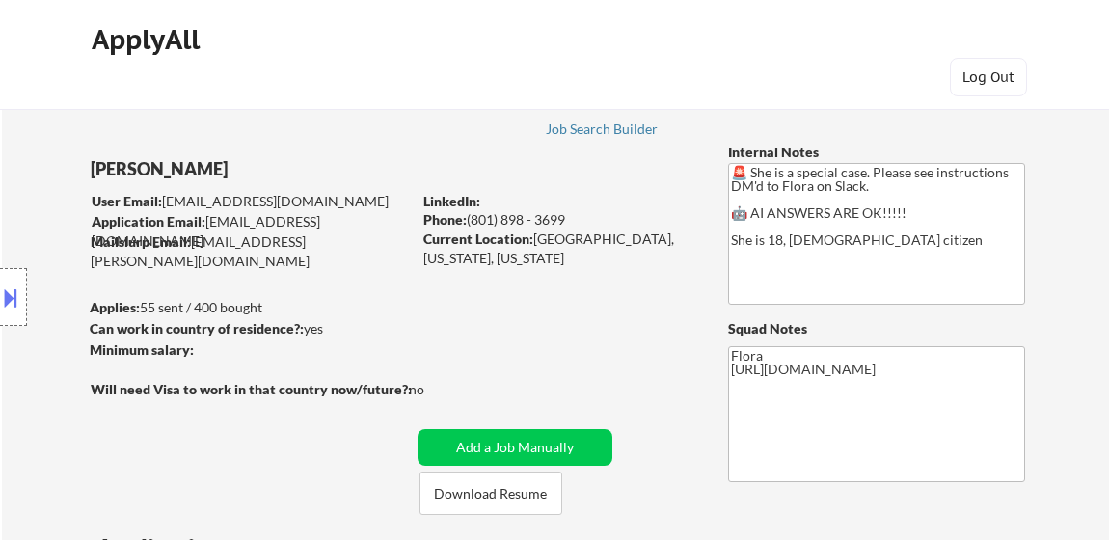
select select ""applied""
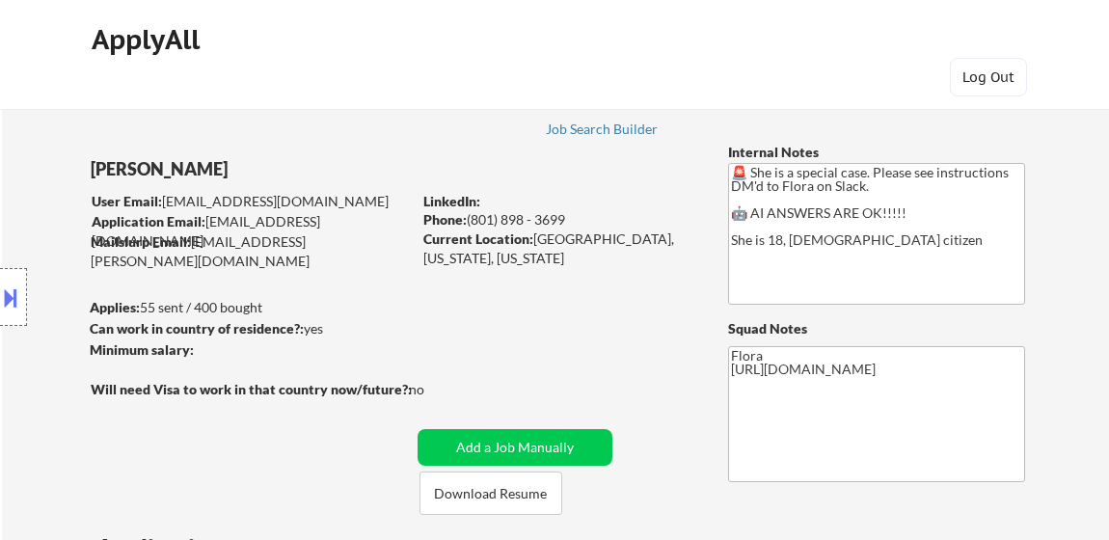
select select ""applied""
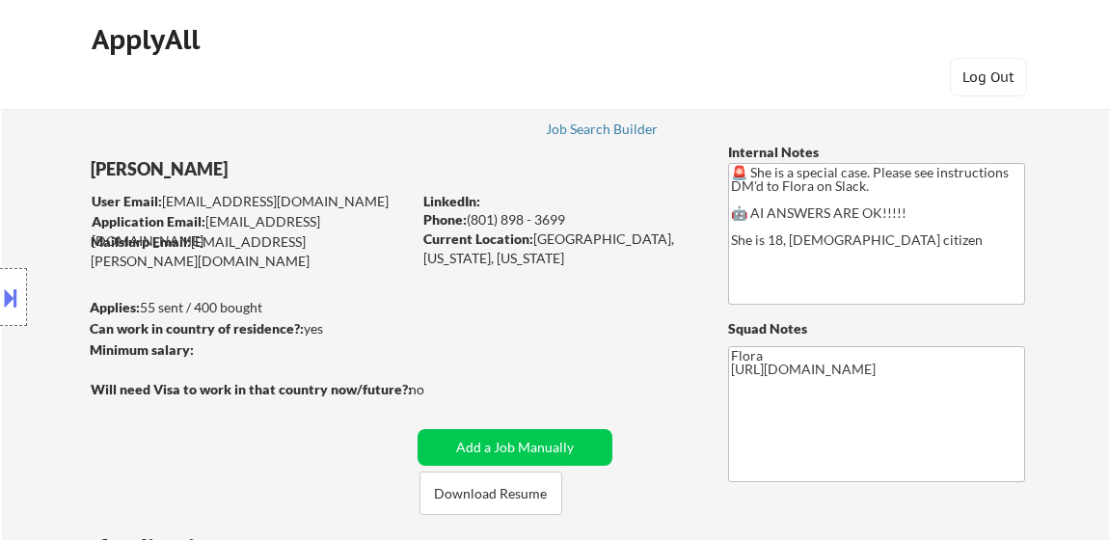
select select ""applied""
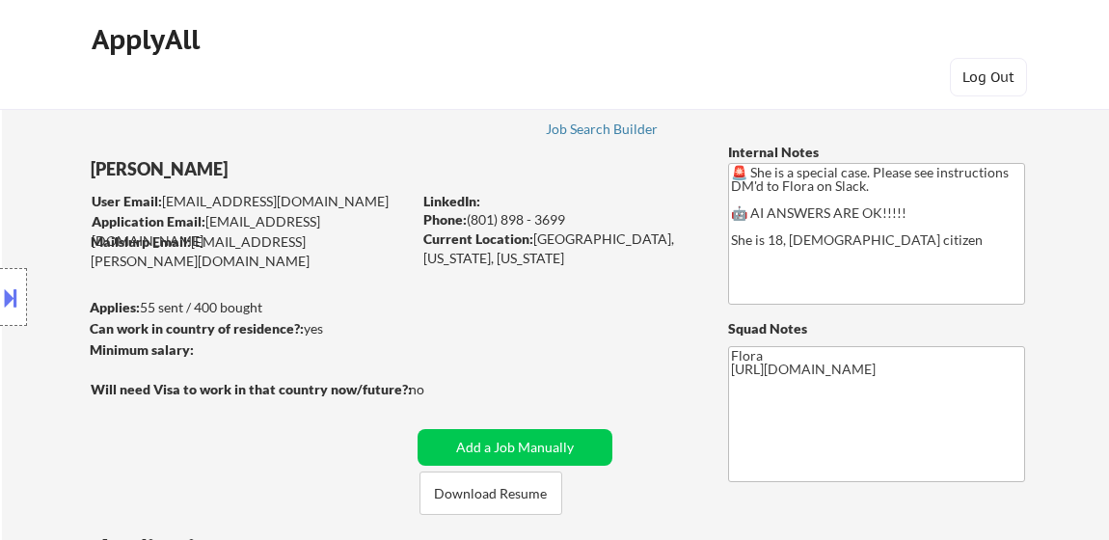
select select ""applied""
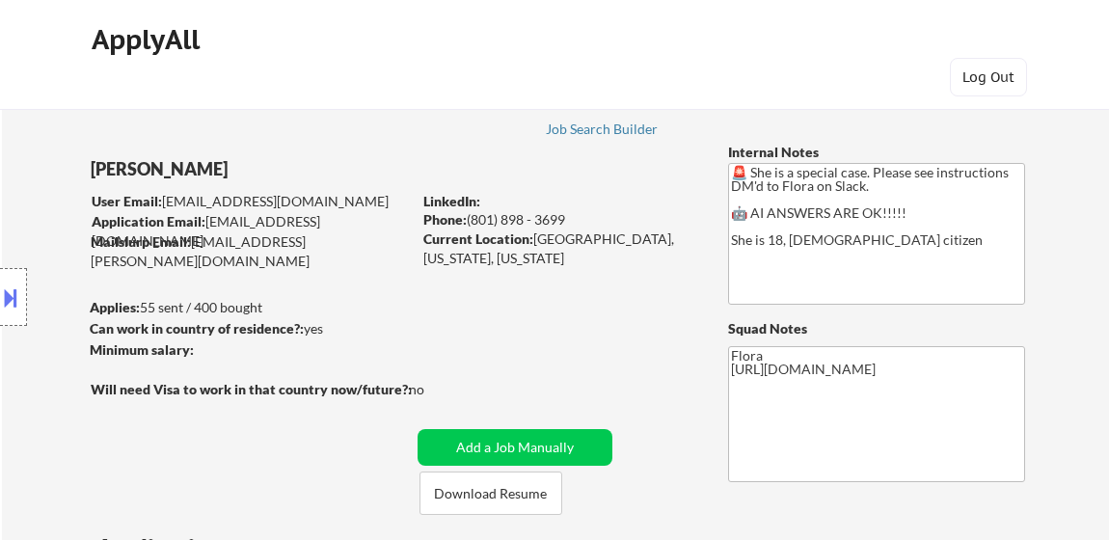
select select ""applied""
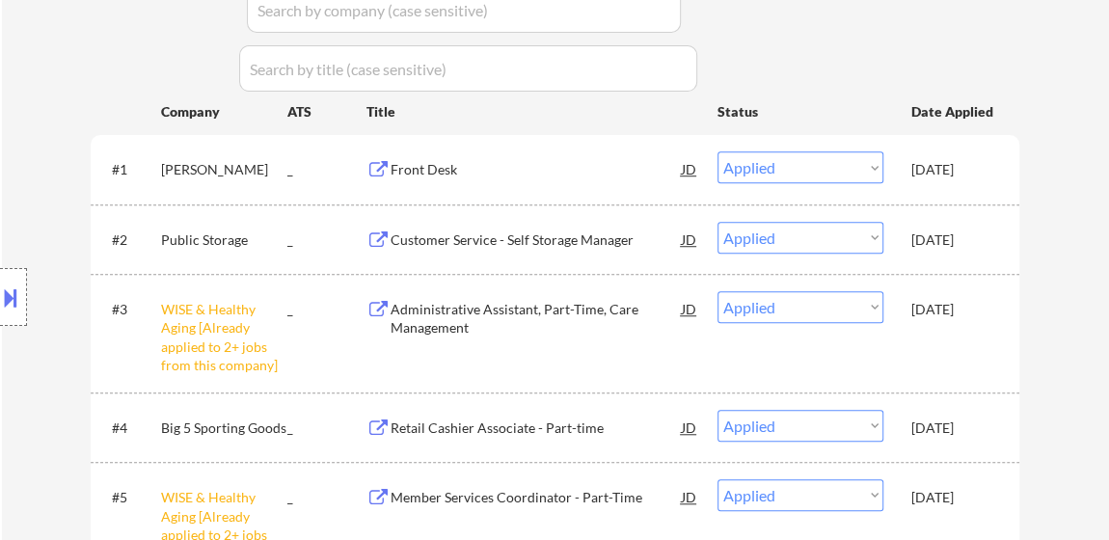
scroll to position [438, 0]
